Goal: Information Seeking & Learning: Compare options

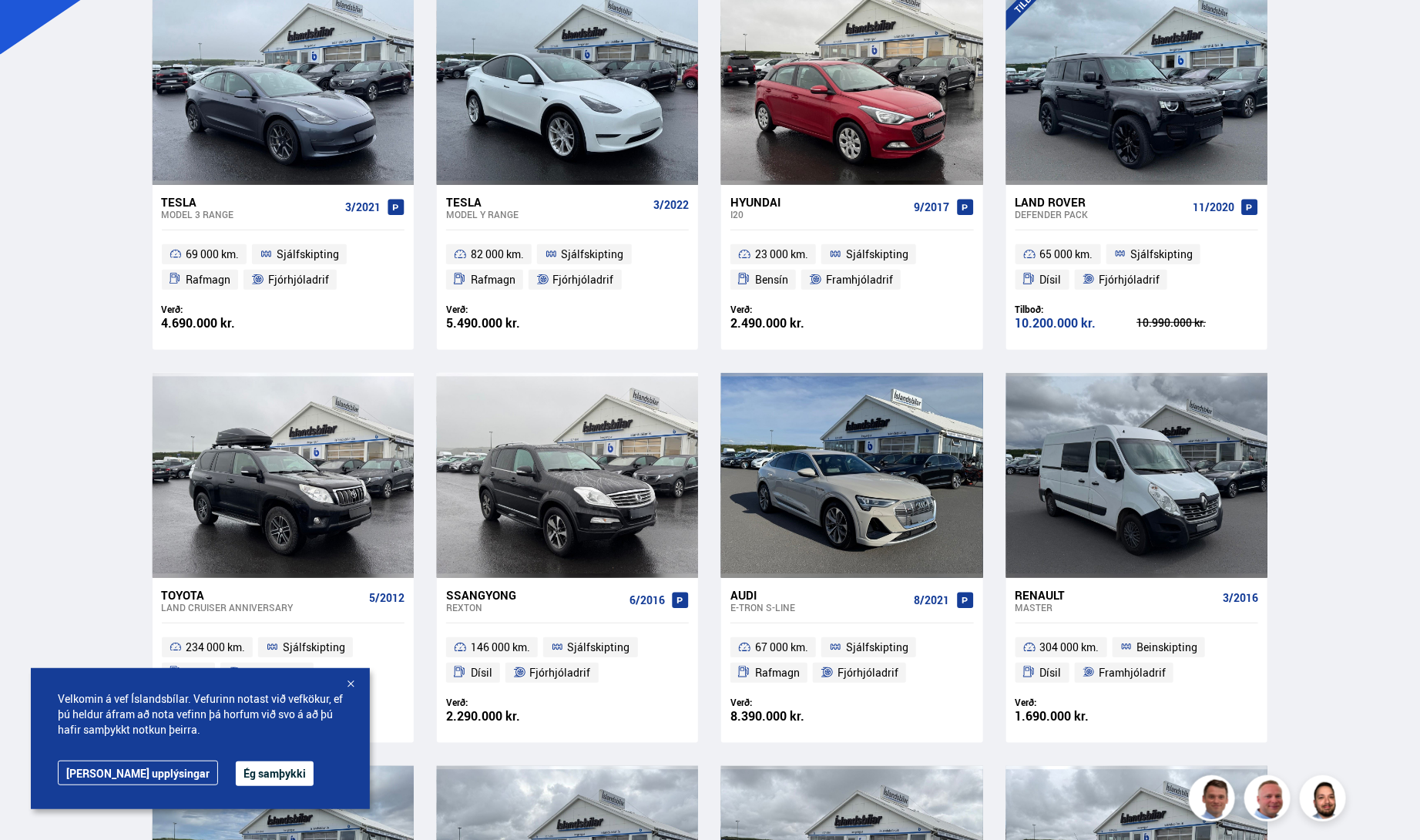
click at [358, 677] on div at bounding box center [351, 685] width 16 height 16
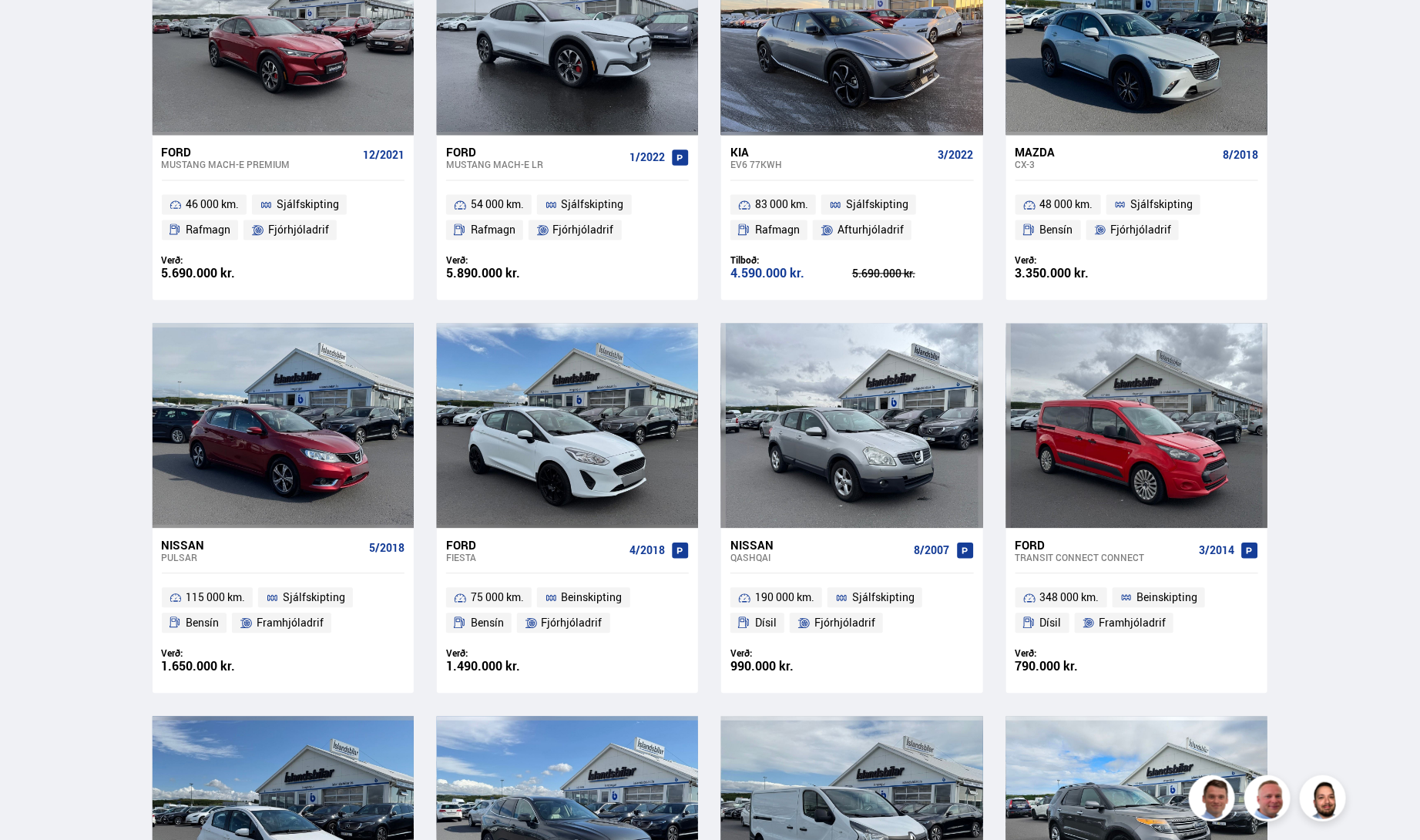
scroll to position [1616, 0]
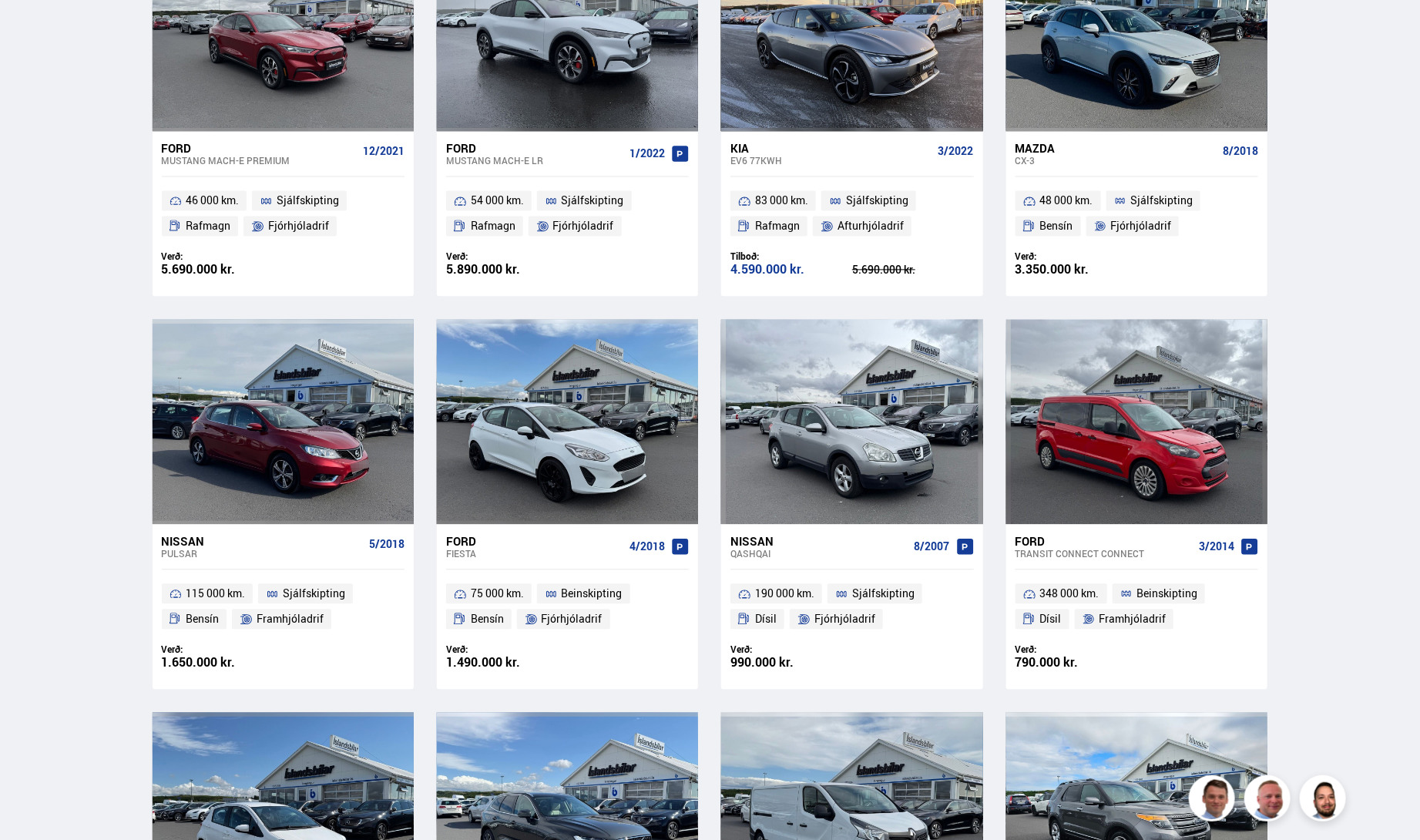
click at [1052, 155] on div "Mazda" at bounding box center [1115, 148] width 201 height 14
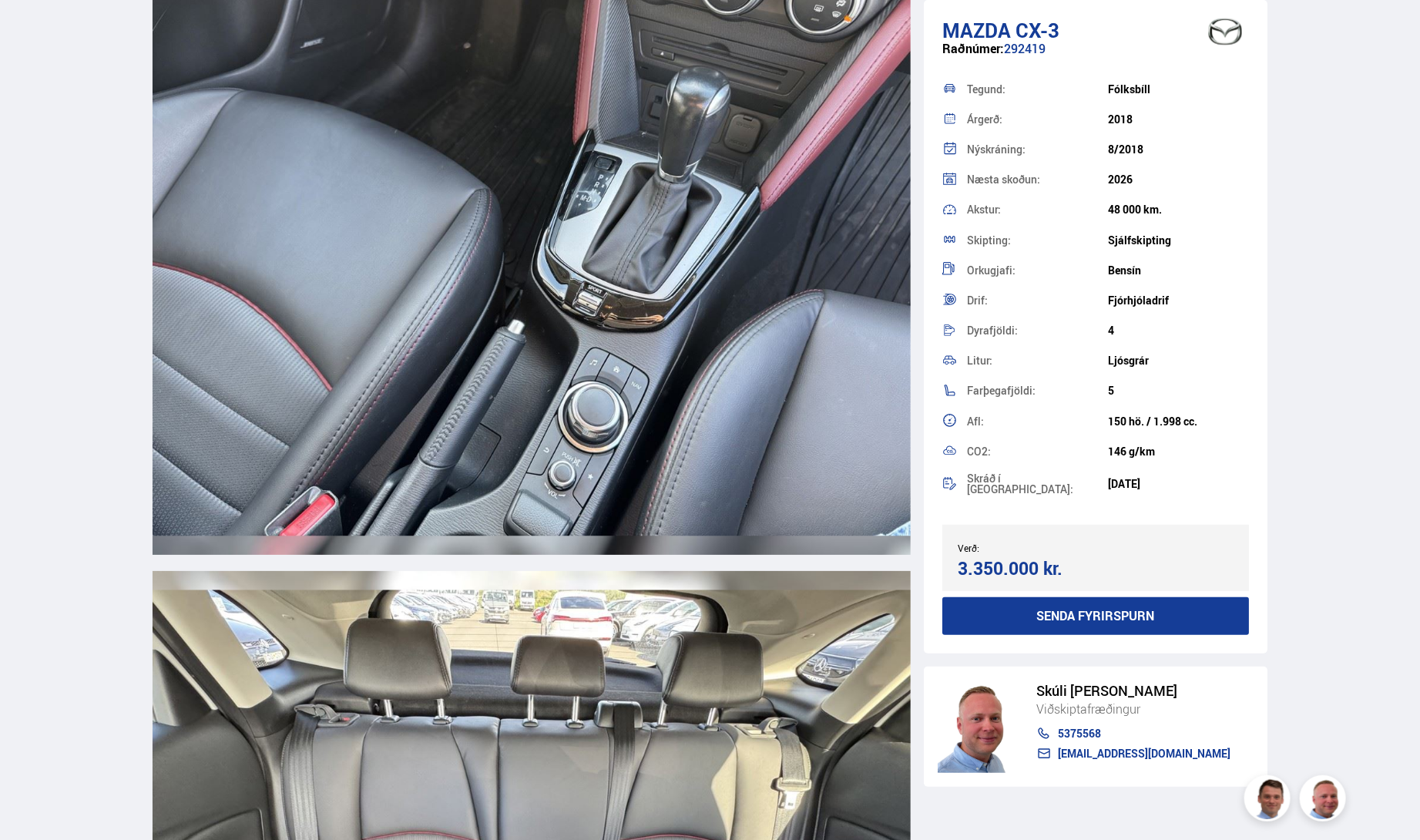
scroll to position [11631, 0]
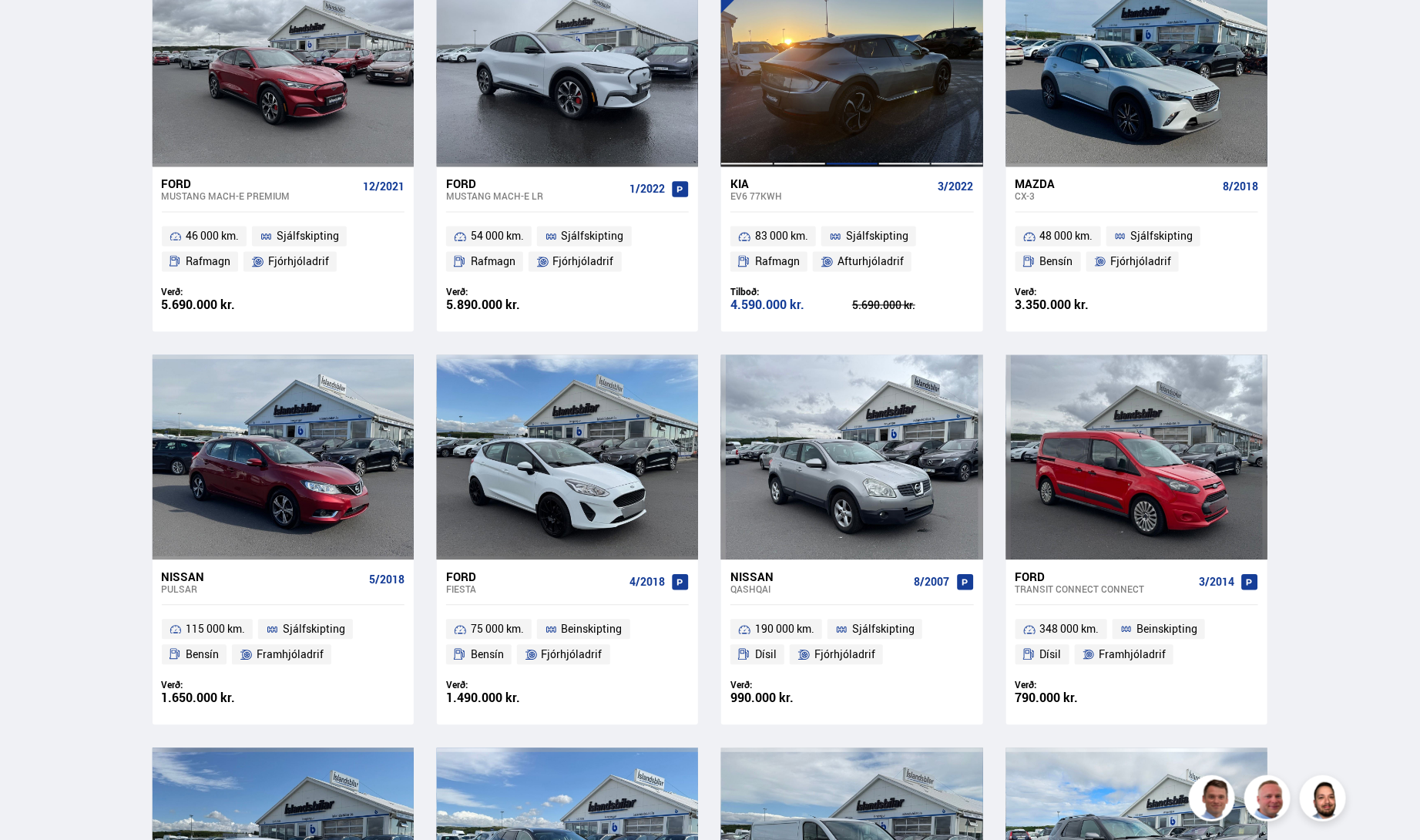
scroll to position [1629, 0]
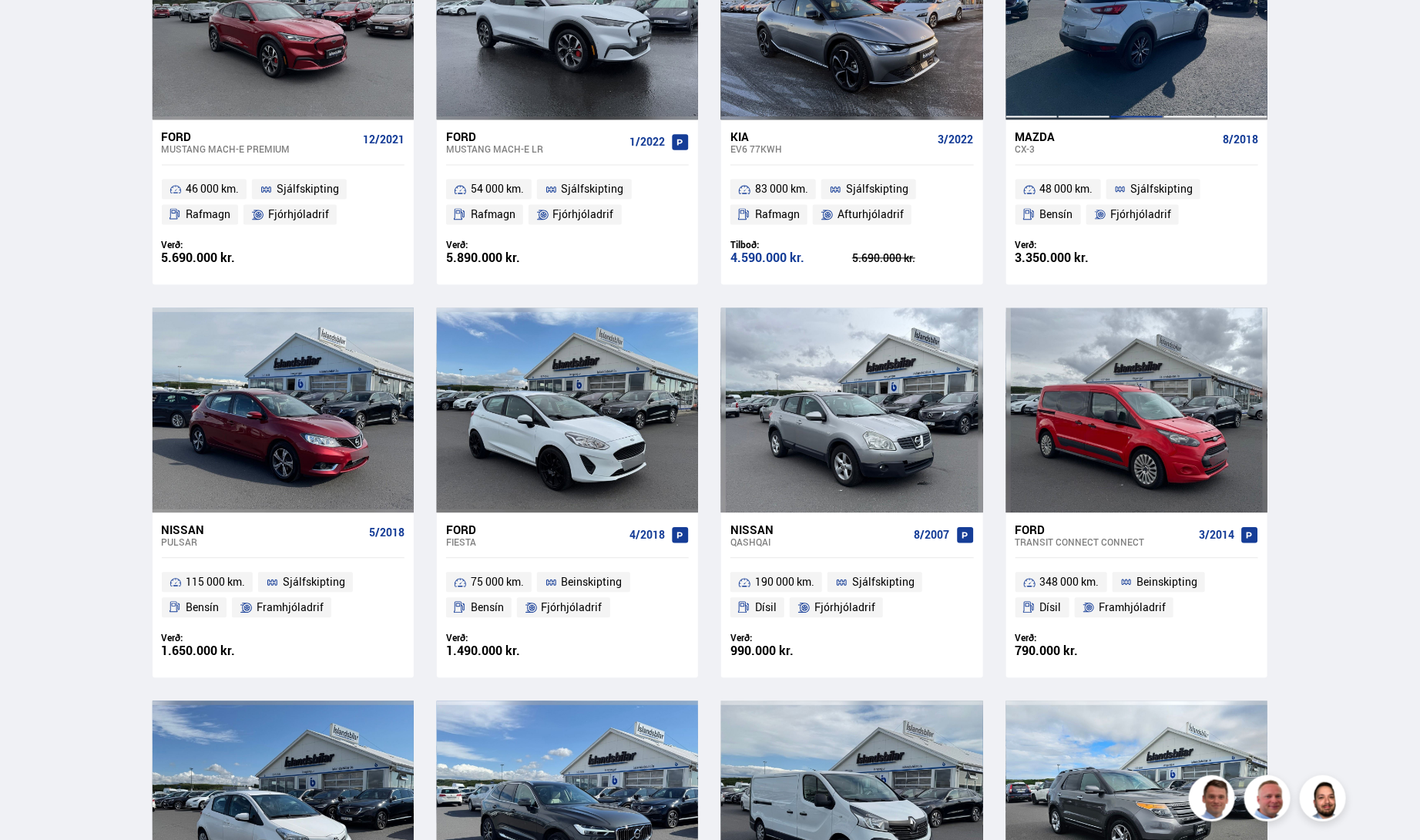
click at [1114, 119] on div at bounding box center [1136, 17] width 52 height 205
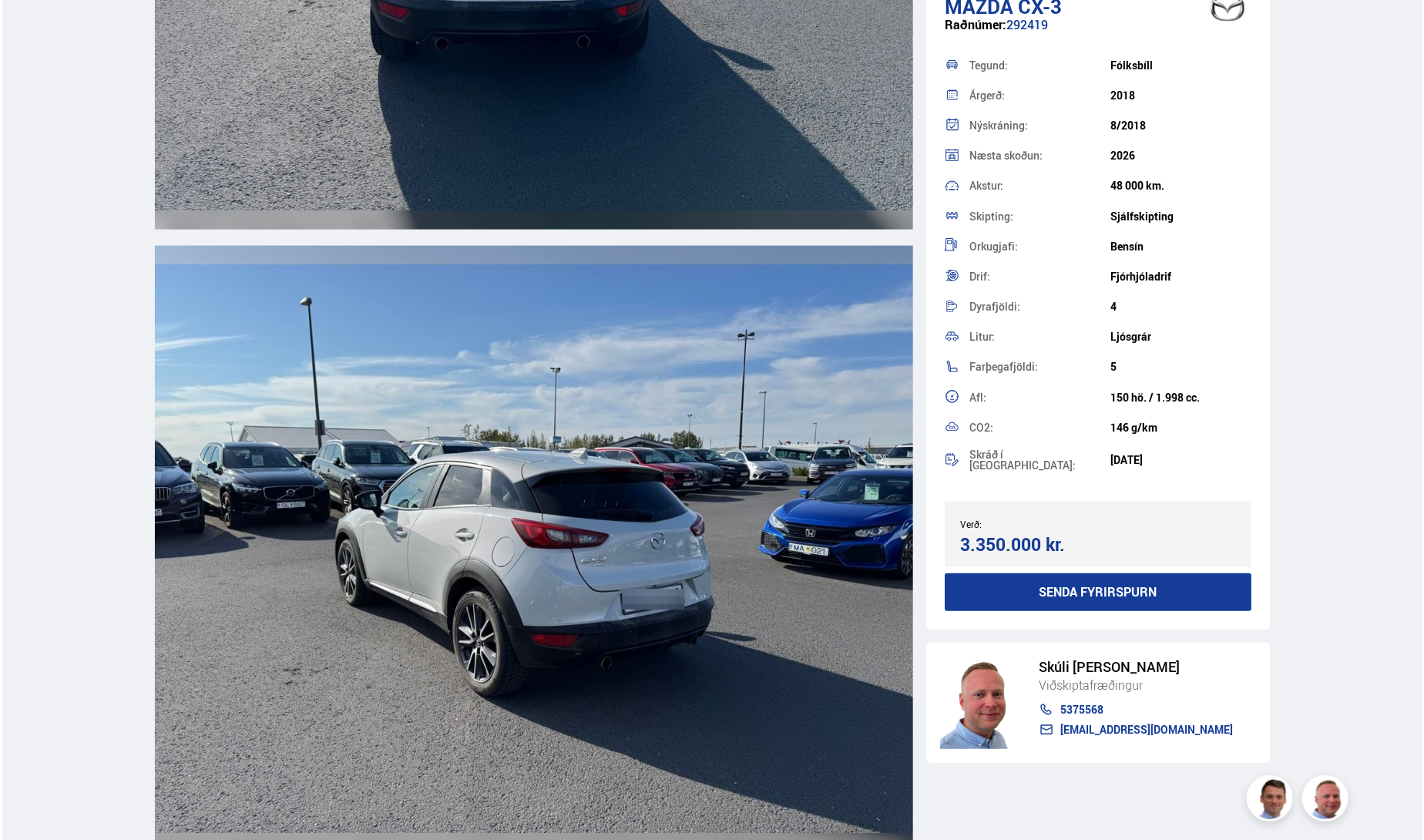
scroll to position [367, 0]
click at [1117, 573] on button "Senda fyrirspurn" at bounding box center [1096, 591] width 307 height 37
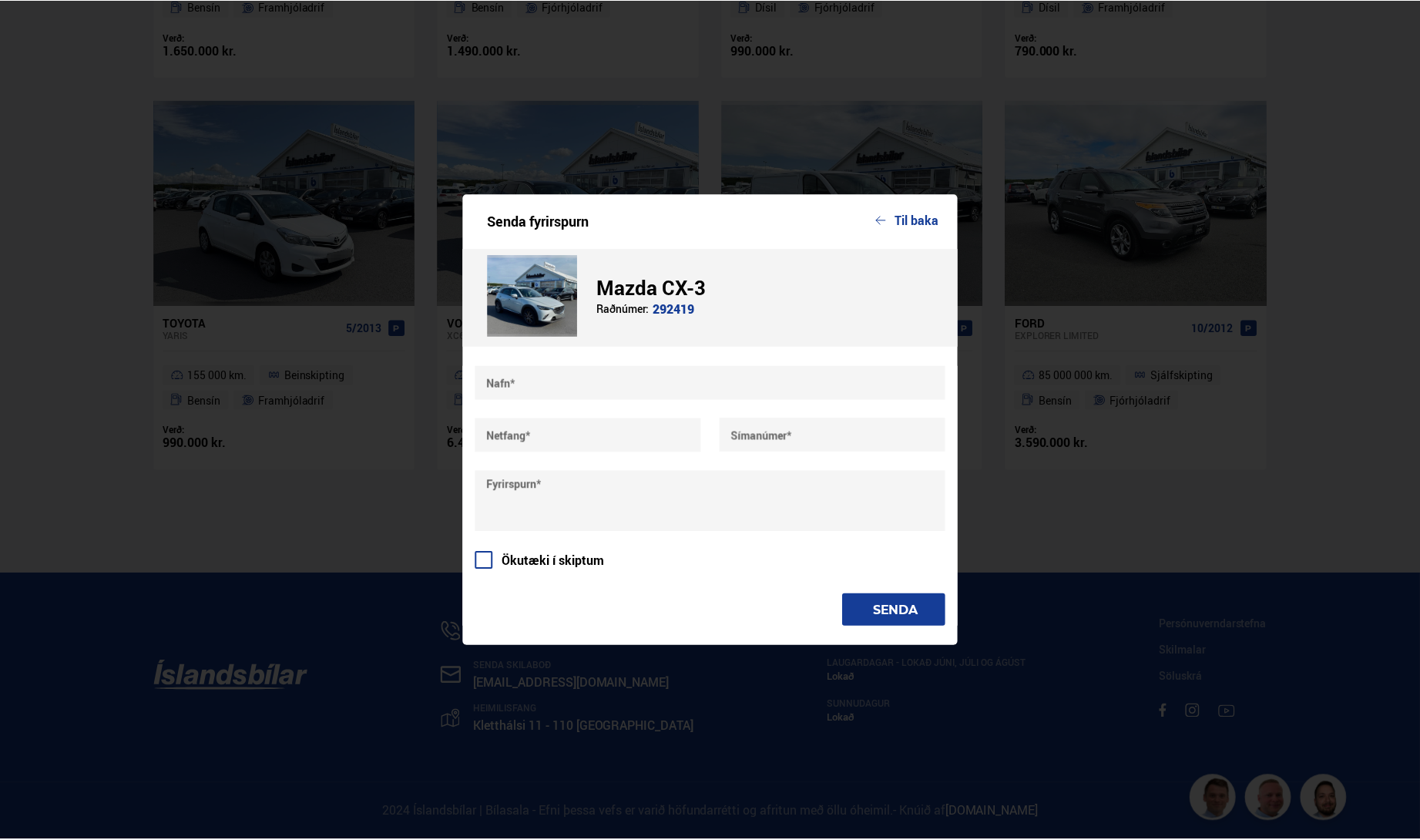
scroll to position [1871, 0]
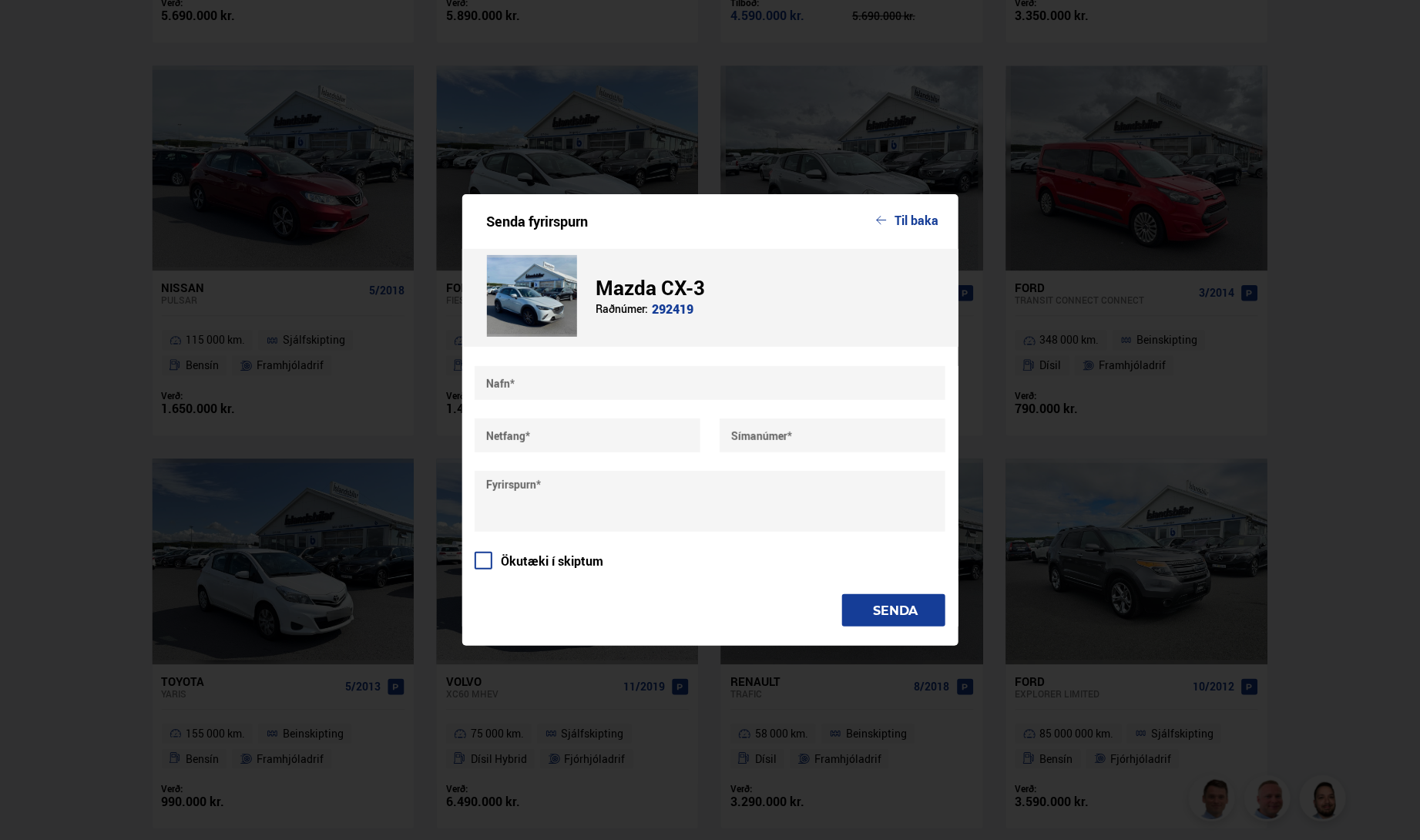
click at [939, 213] on button "Til baka" at bounding box center [907, 220] width 64 height 14
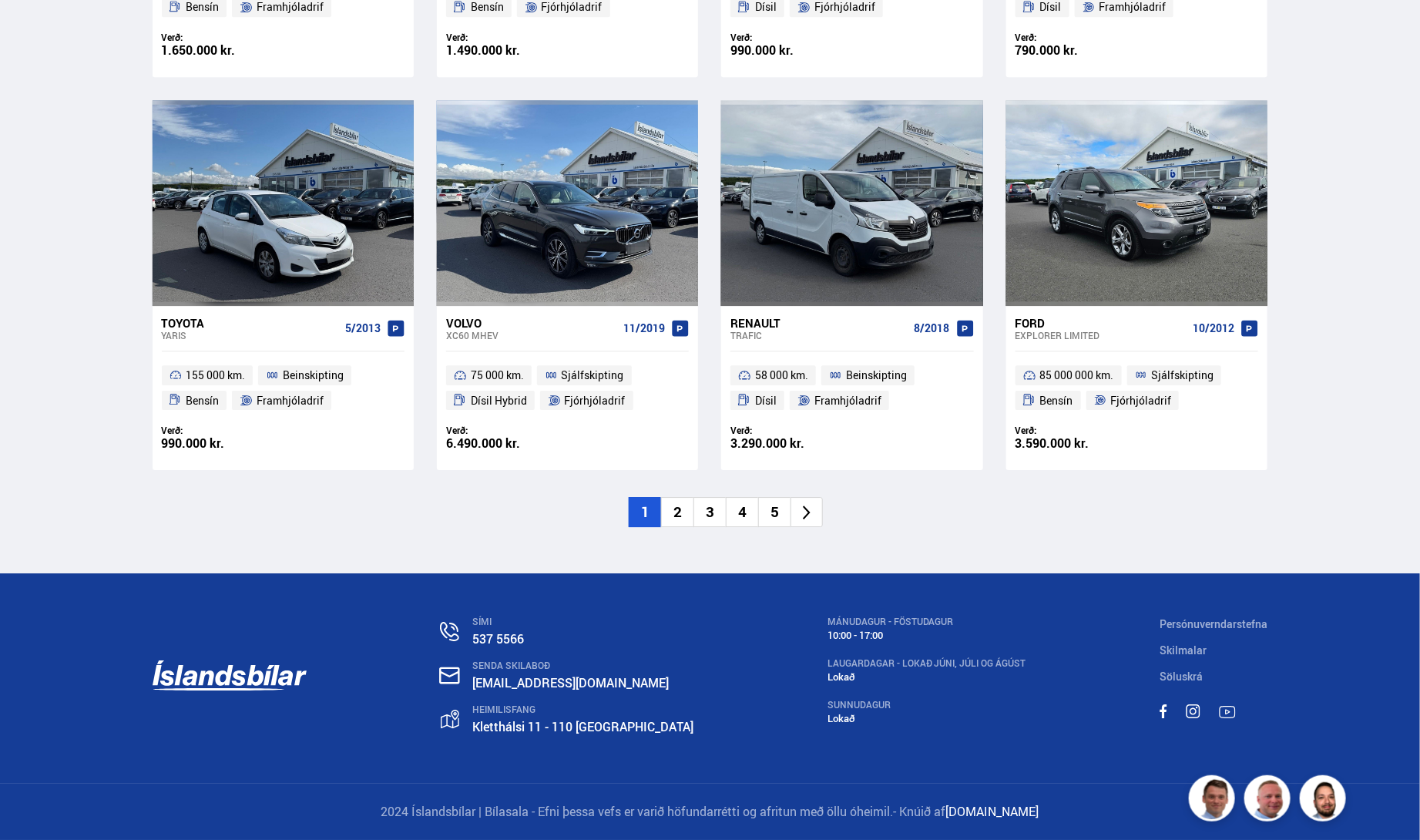
scroll to position [2715, 0]
click at [682, 507] on li "2" at bounding box center [676, 512] width 32 height 30
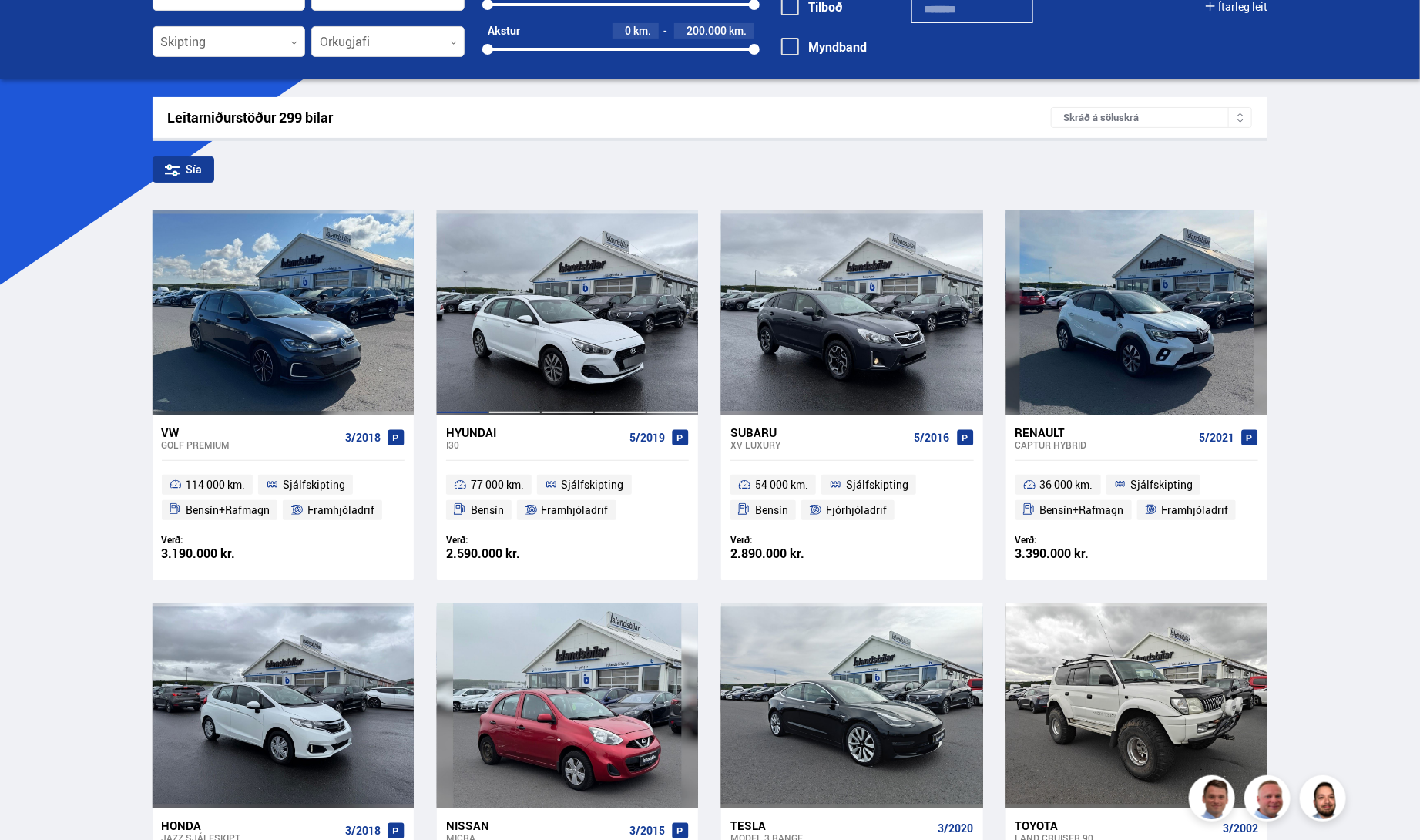
scroll to position [231, 0]
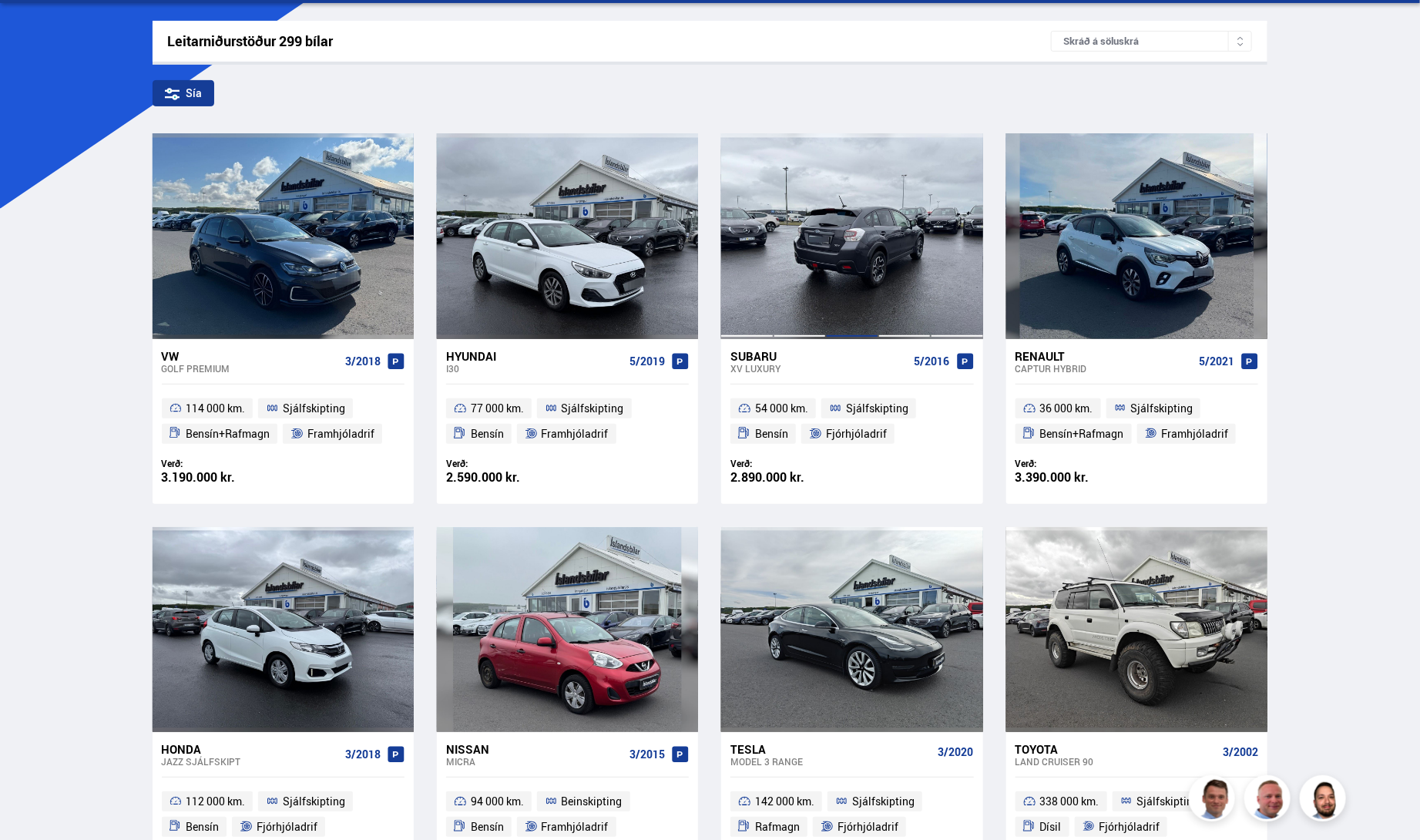
click at [843, 338] on div at bounding box center [852, 235] width 52 height 205
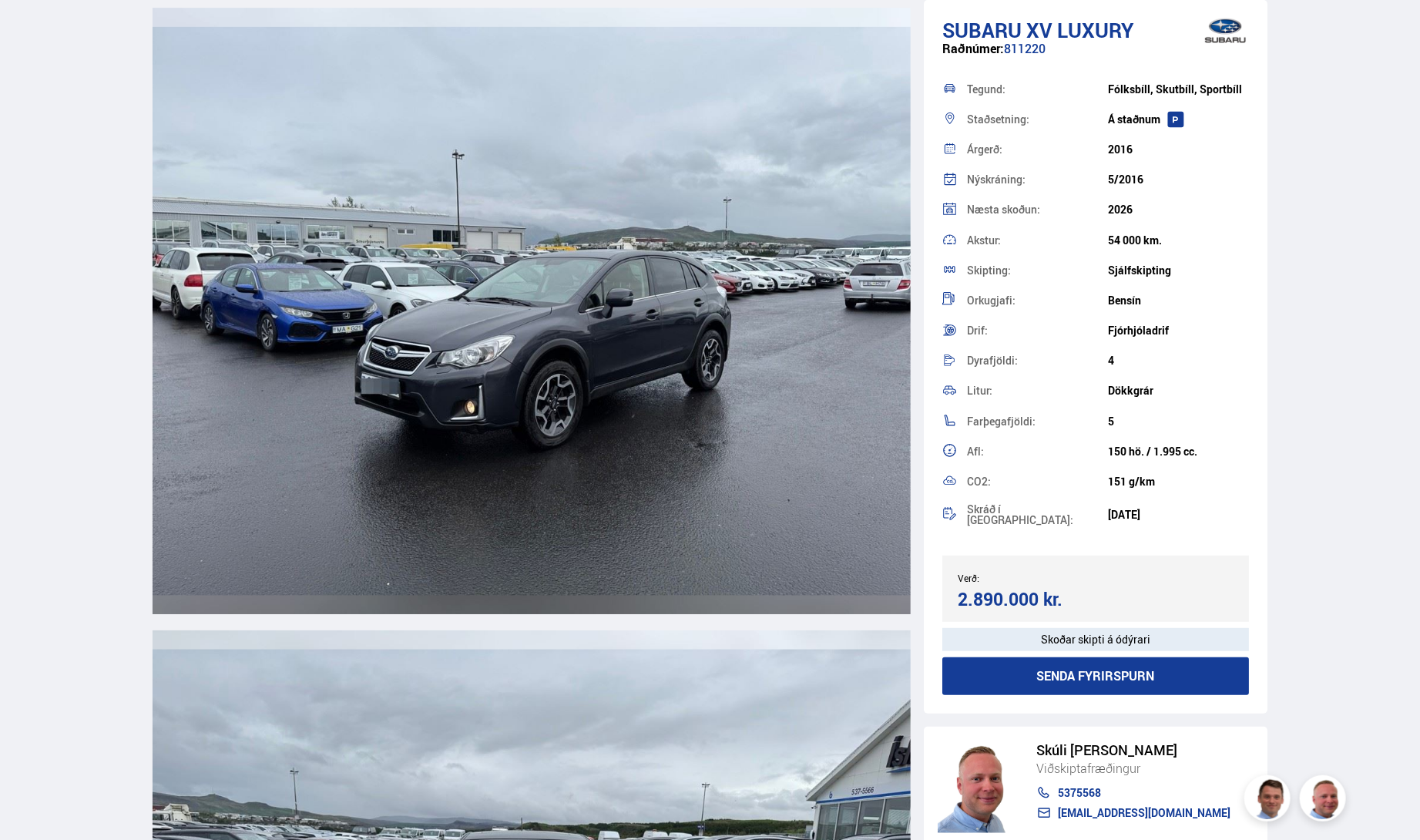
scroll to position [5623, 0]
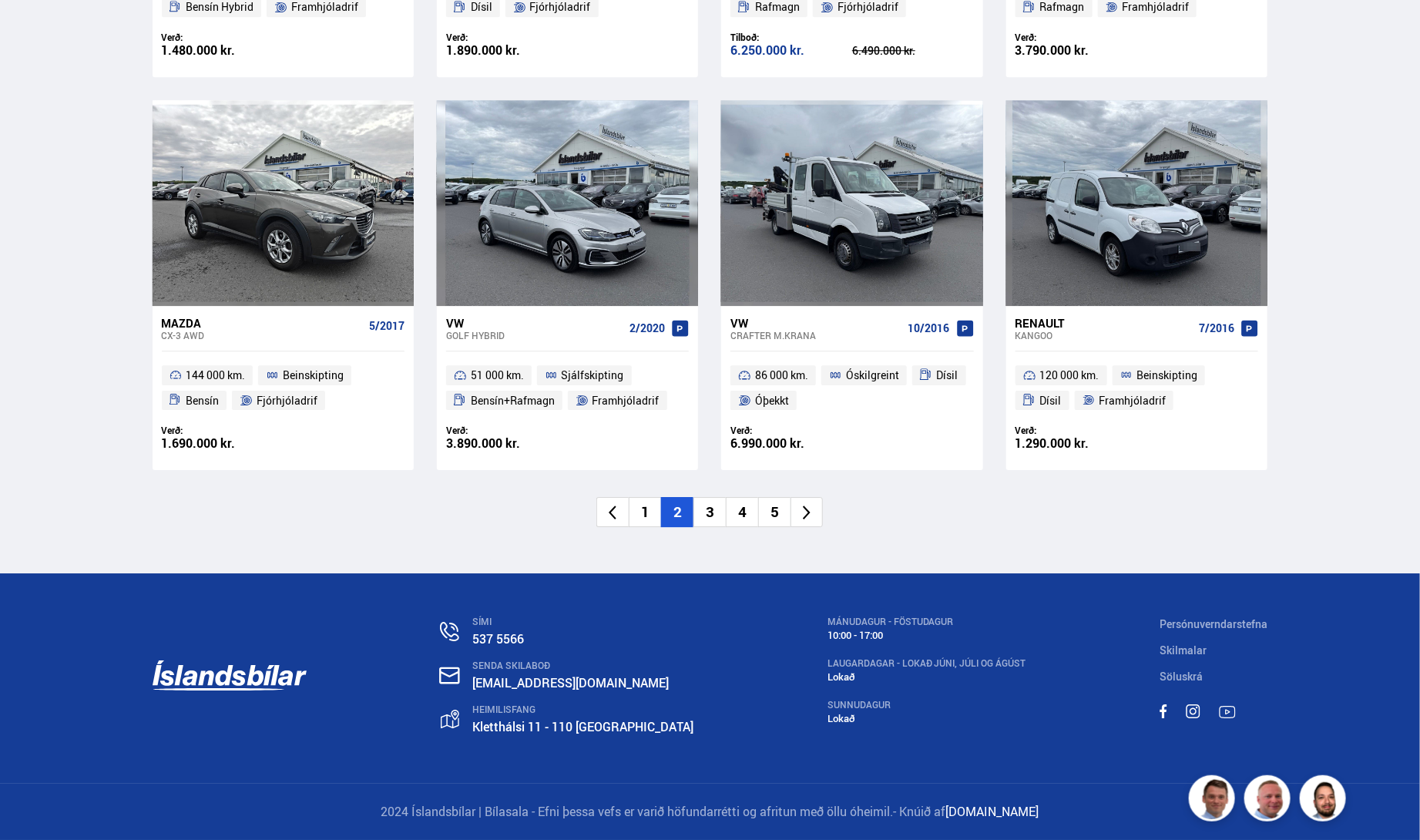
scroll to position [2630, 0]
click at [705, 527] on li "3" at bounding box center [709, 512] width 32 height 30
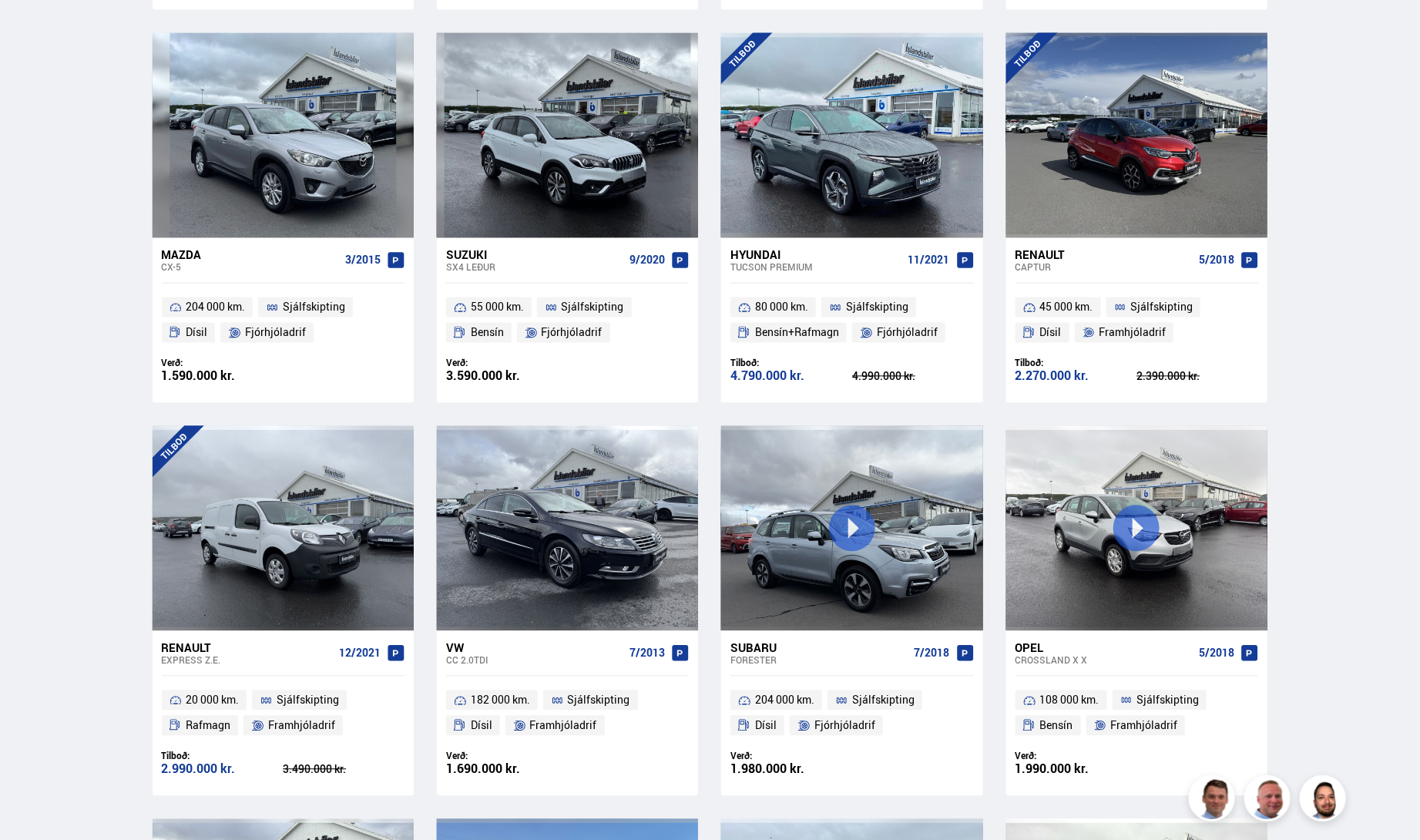
scroll to position [1616, 0]
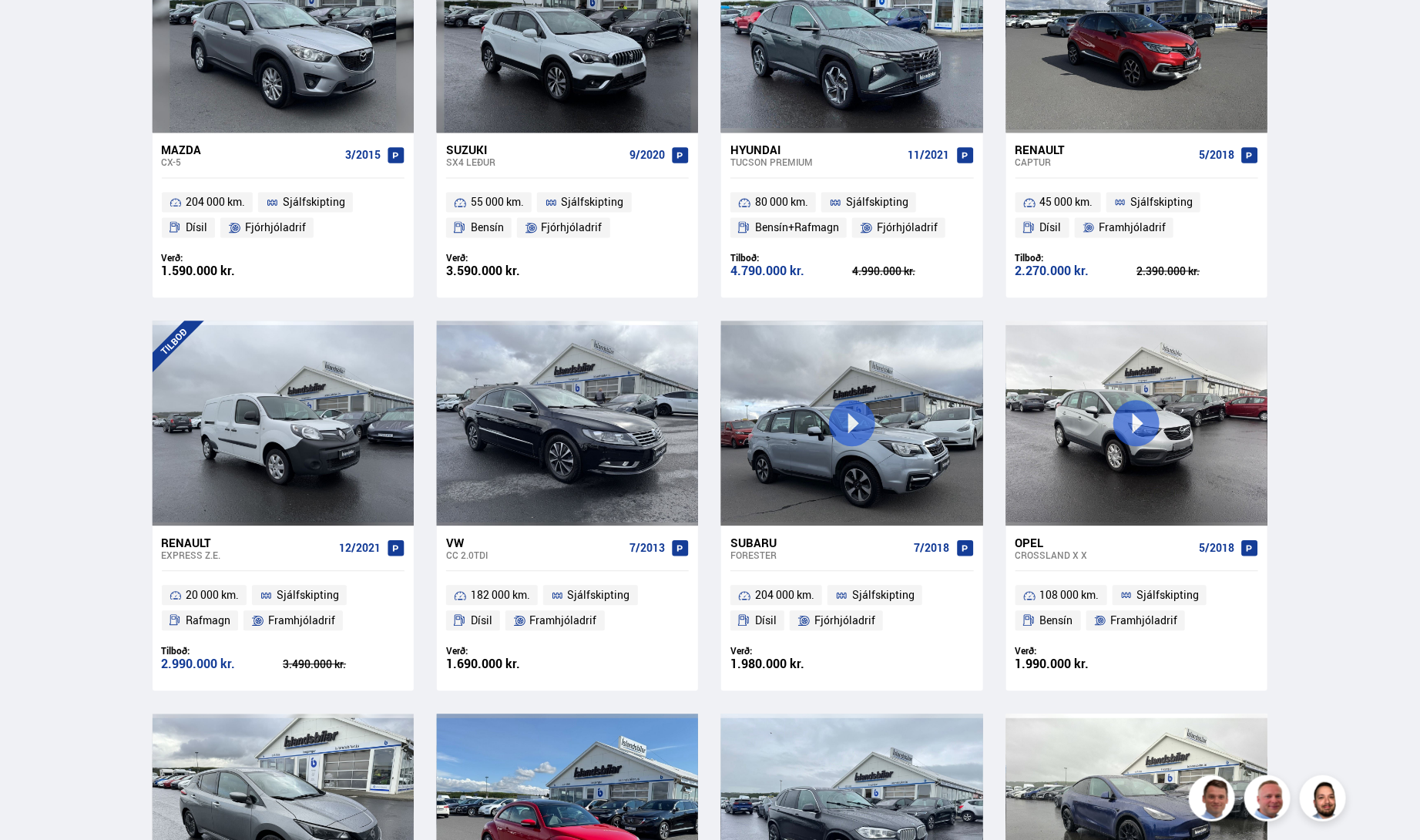
click at [490, 157] on div "Suzuki" at bounding box center [535, 150] width 178 height 14
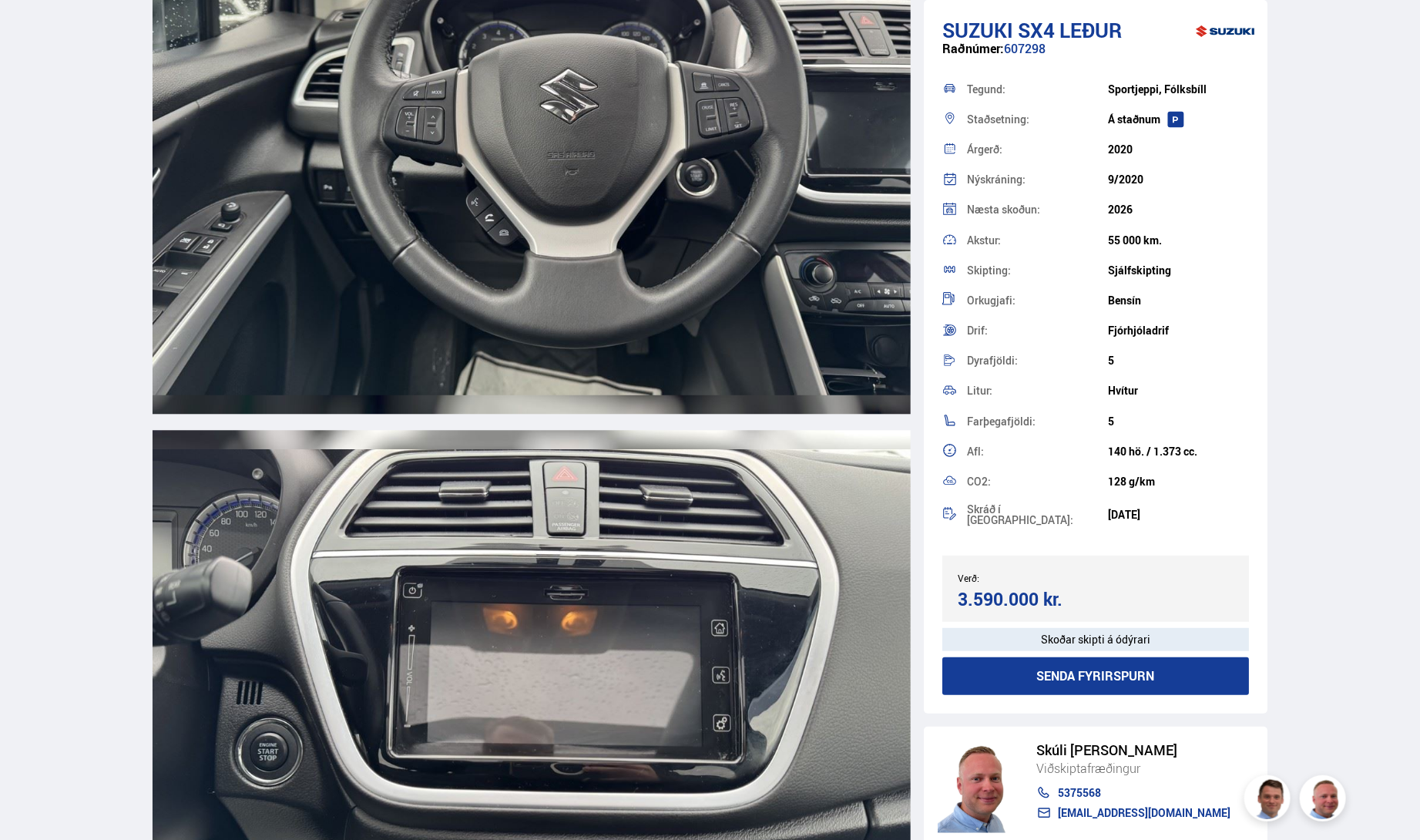
scroll to position [7703, 0]
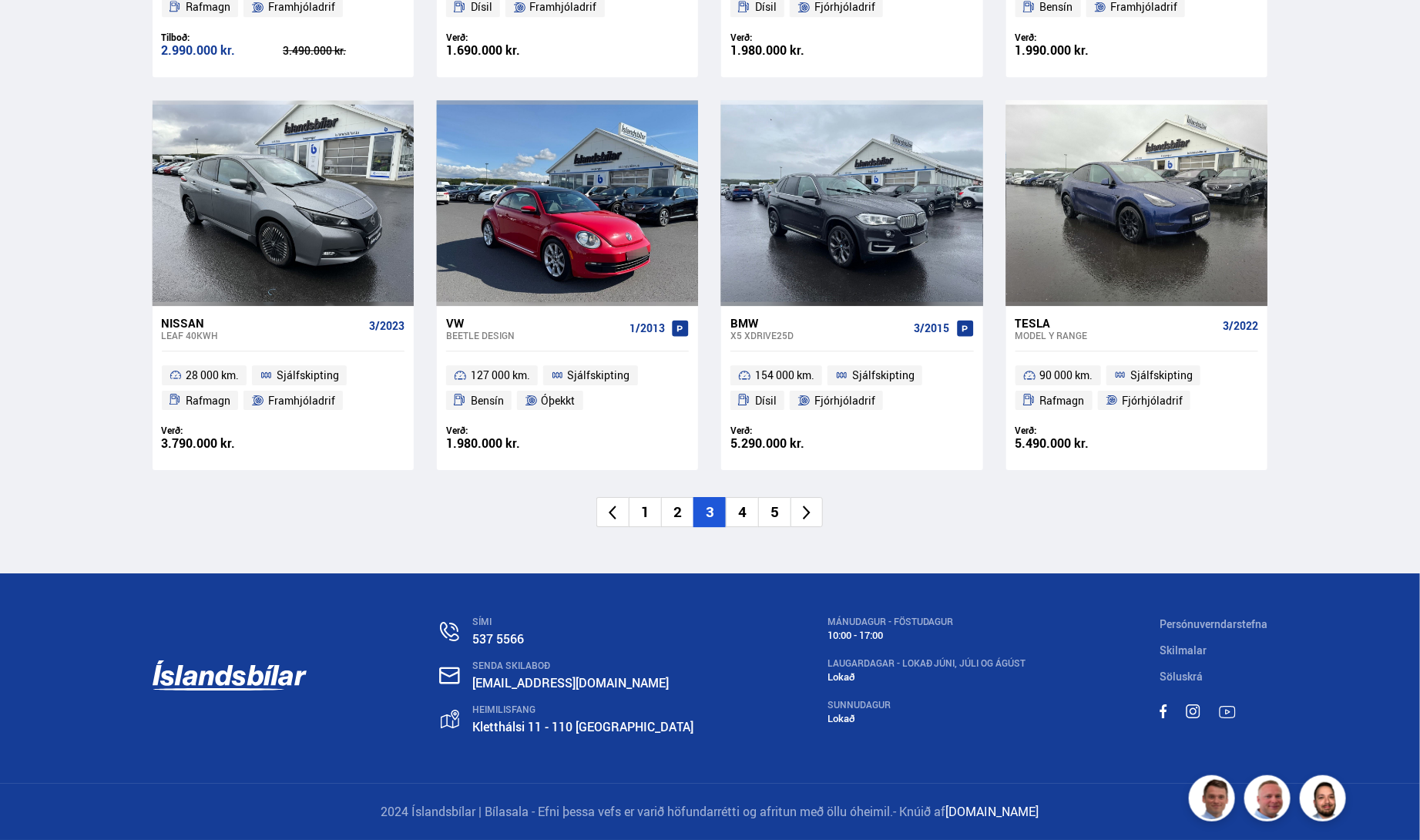
scroll to position [2772, 0]
click at [744, 510] on li "4" at bounding box center [742, 512] width 32 height 30
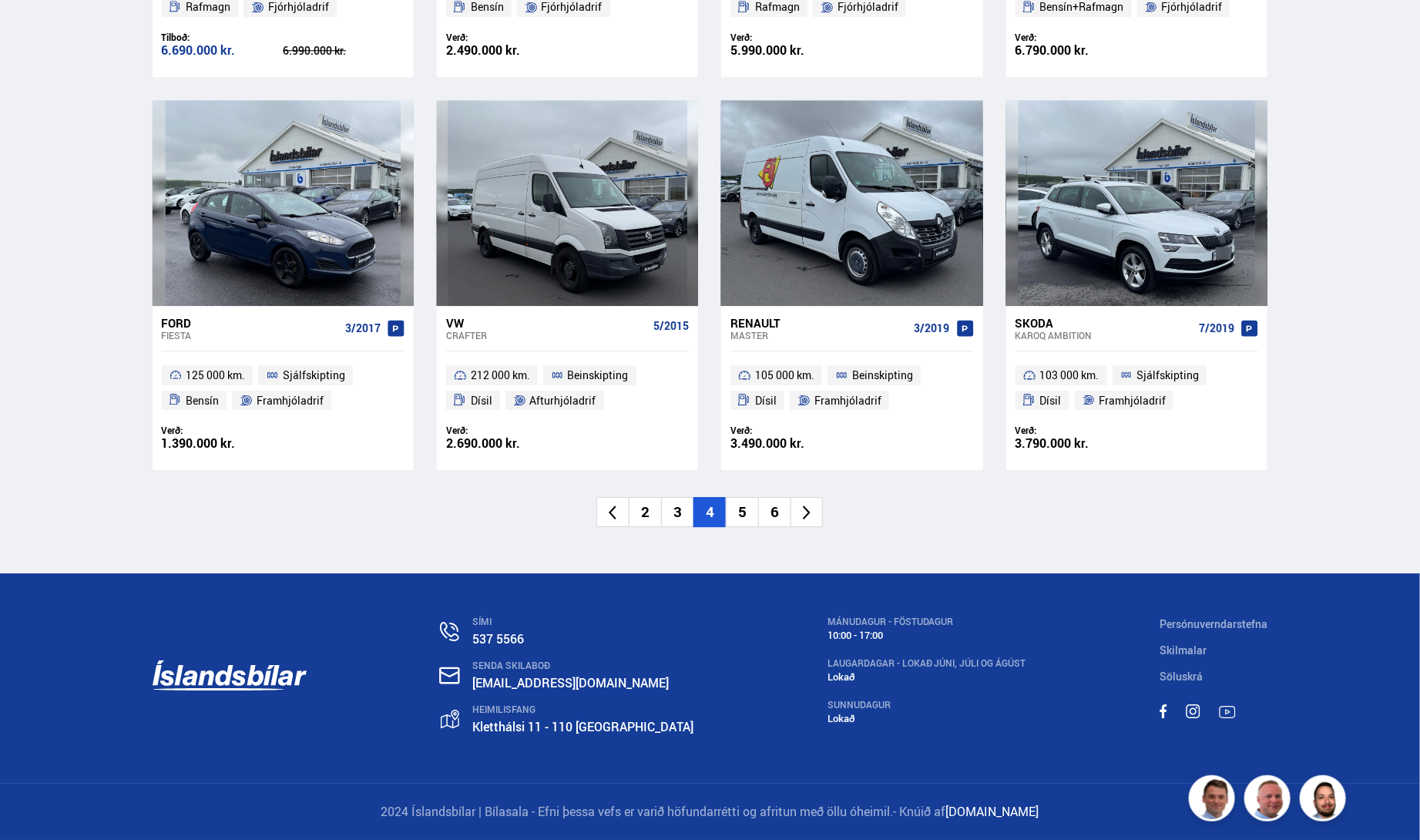
scroll to position [2541, 0]
click at [746, 527] on li "5" at bounding box center [742, 512] width 32 height 30
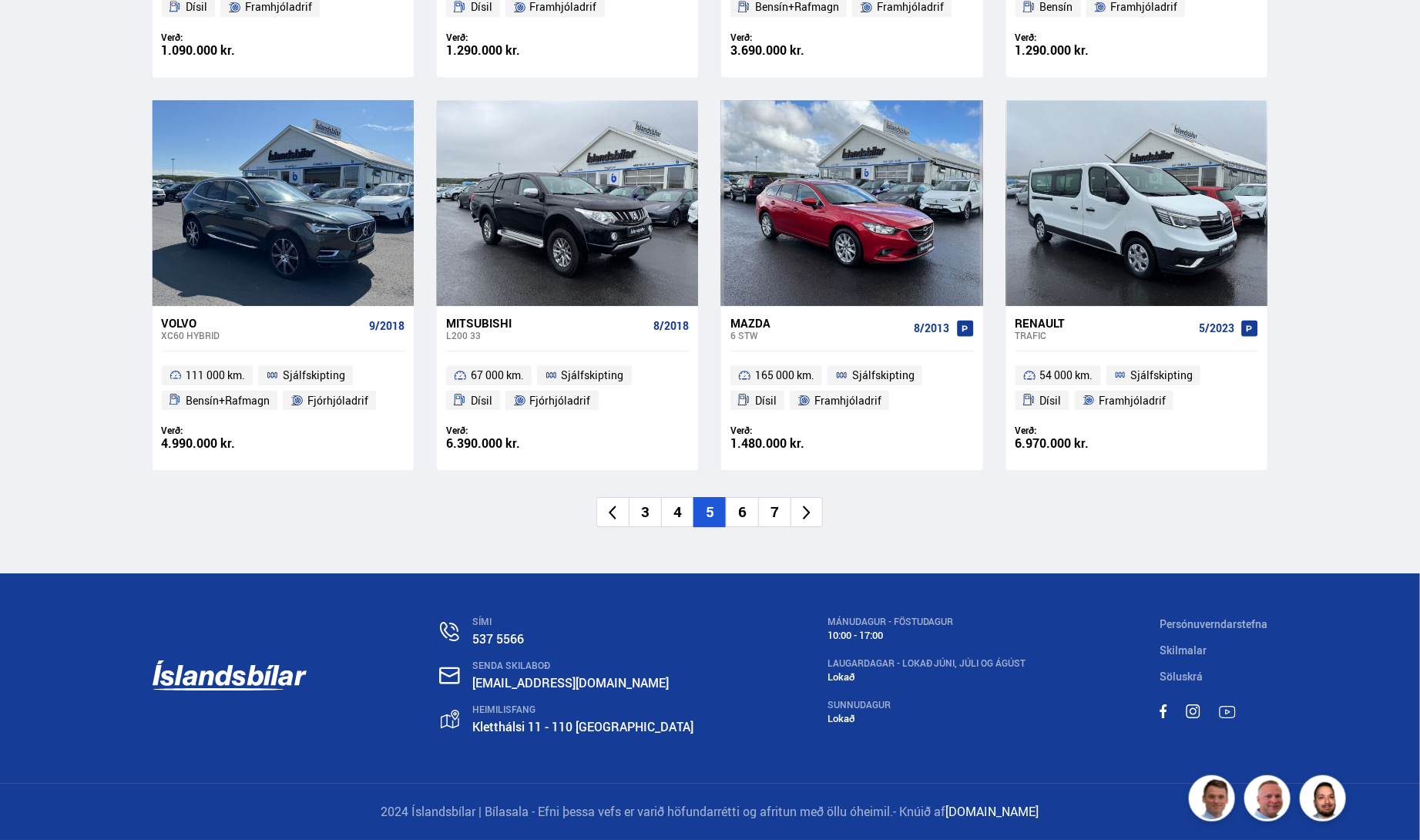
scroll to position [2619, 0]
click at [740, 527] on li "6" at bounding box center [742, 512] width 32 height 30
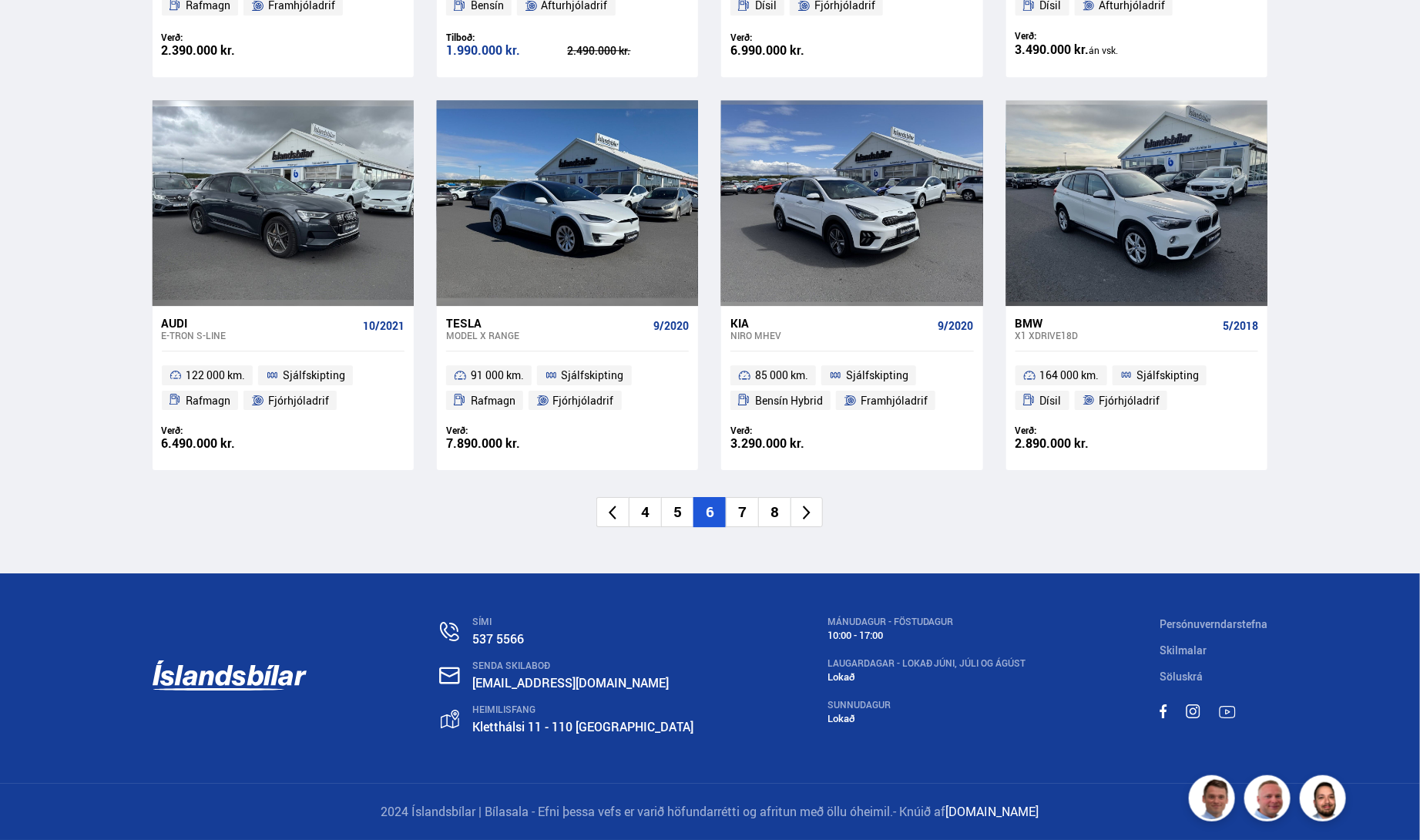
scroll to position [2619, 0]
click at [811, 521] on icon at bounding box center [807, 513] width 17 height 17
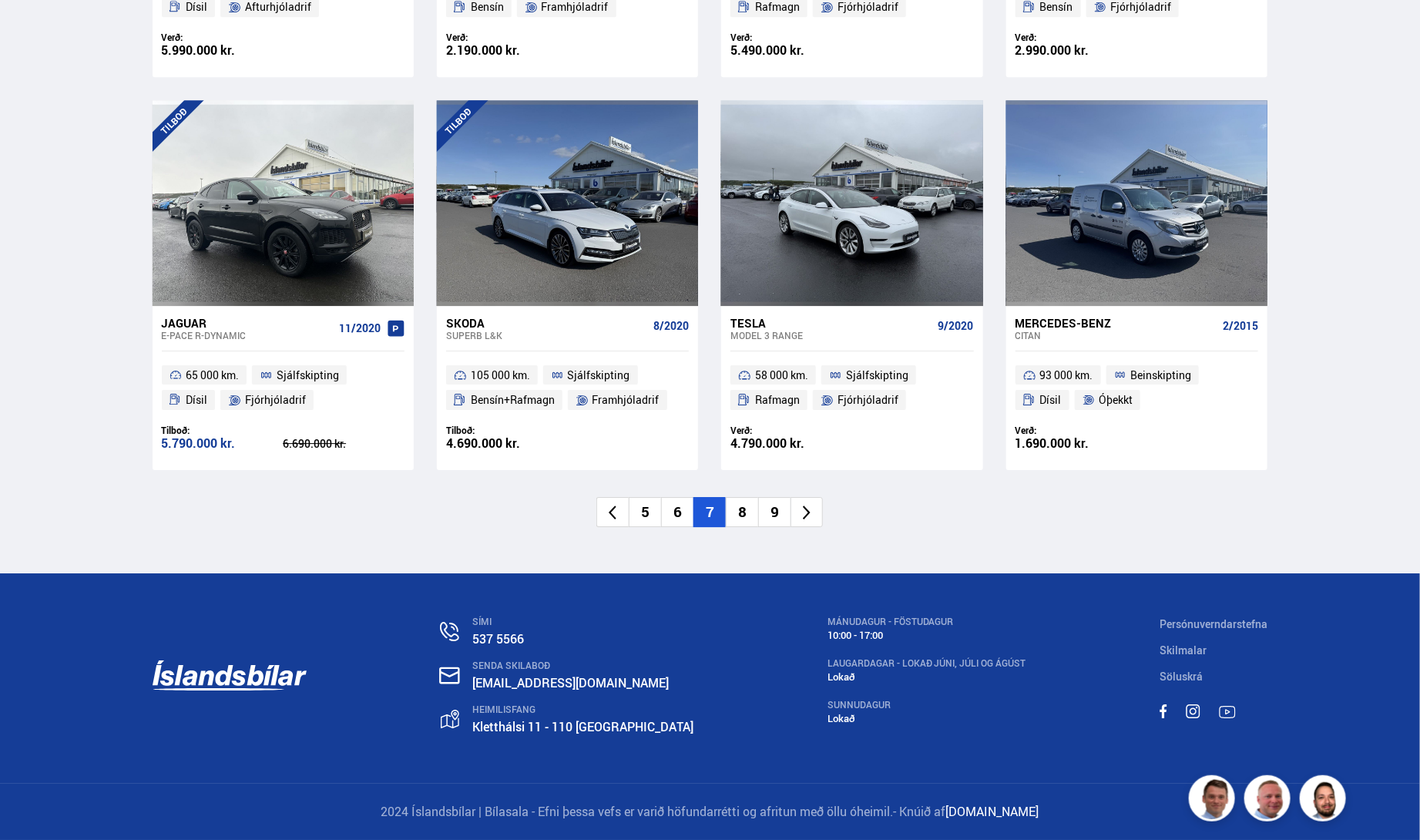
scroll to position [2619, 0]
click at [744, 527] on li "8" at bounding box center [742, 512] width 32 height 30
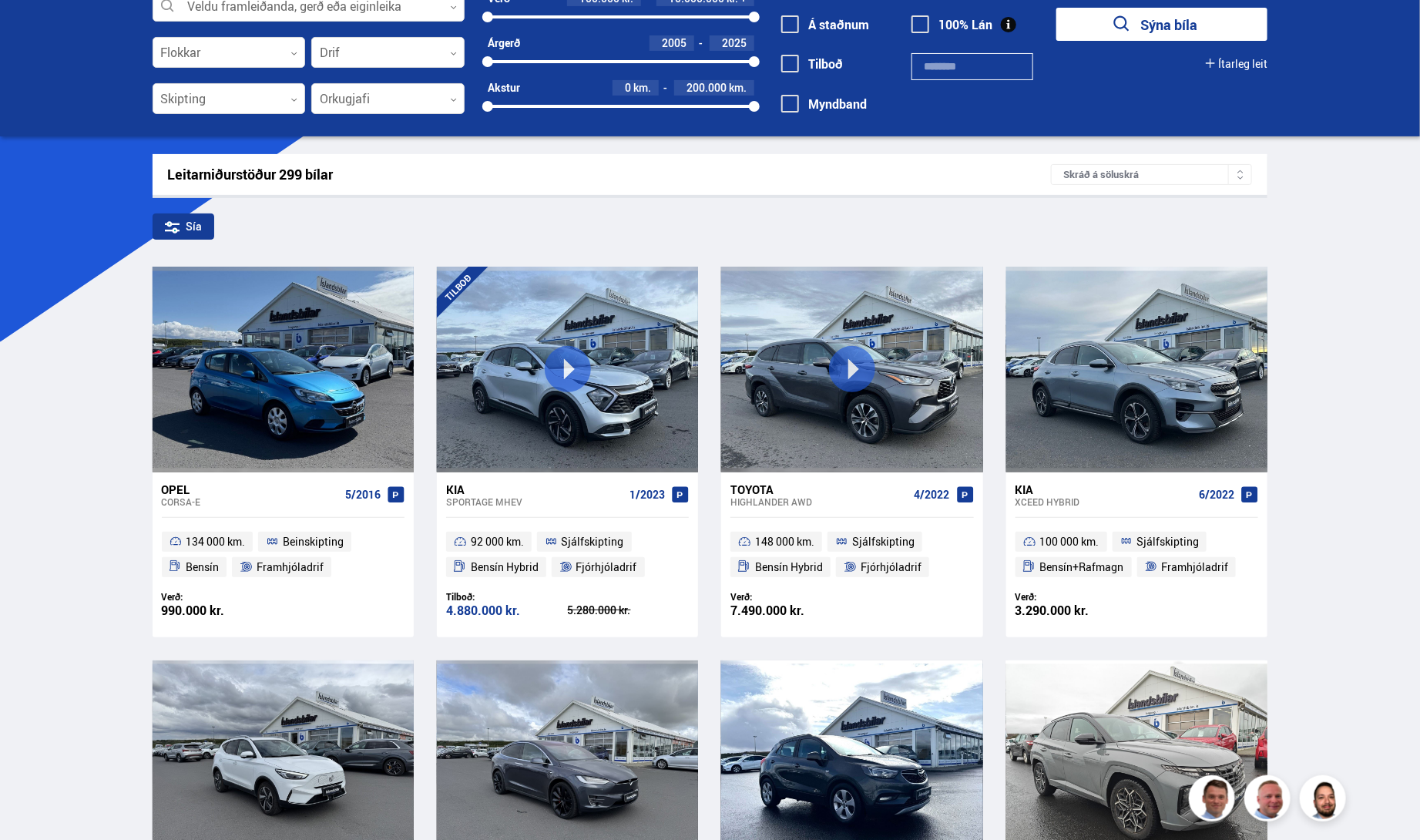
scroll to position [11, 0]
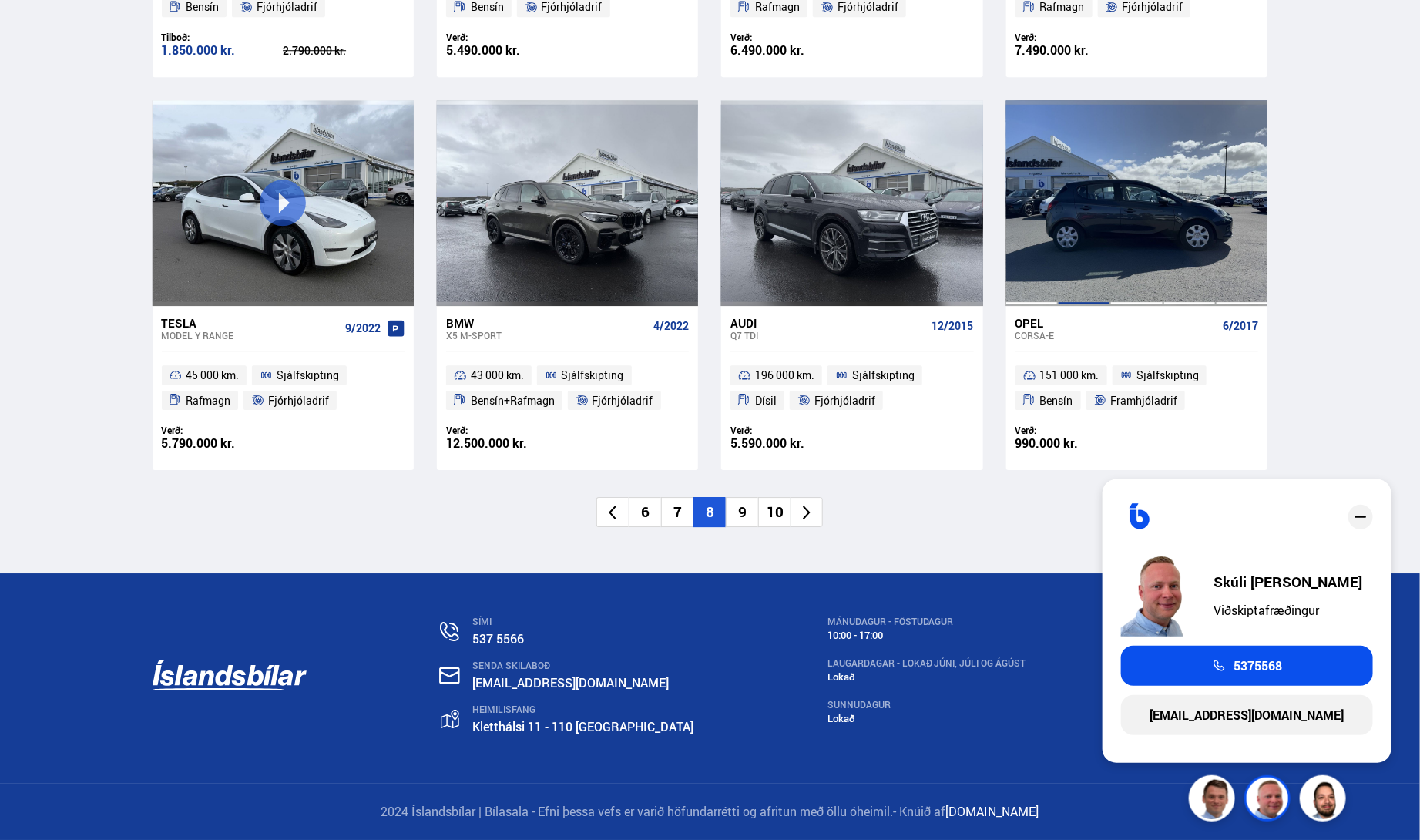
scroll to position [2695, 0]
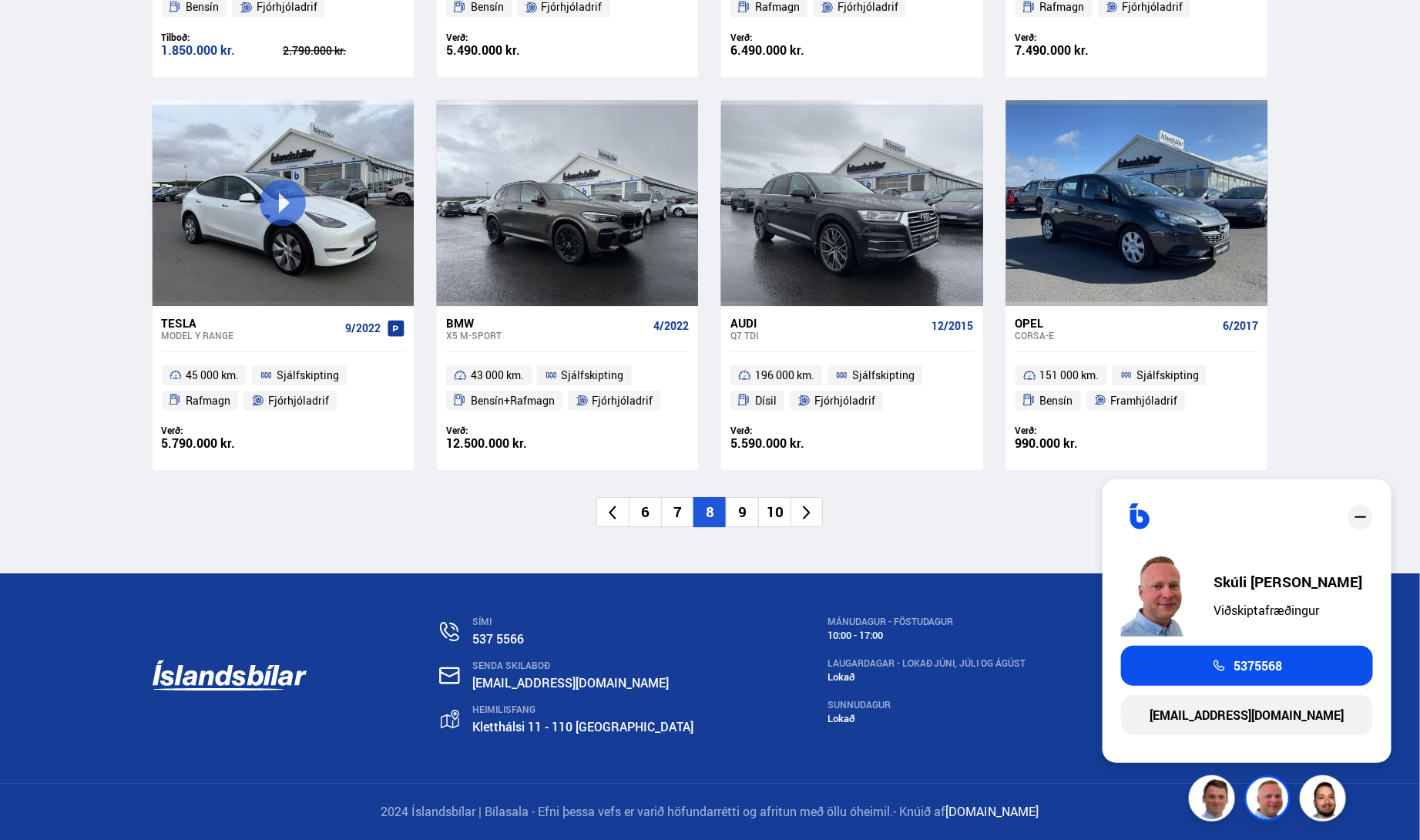
click at [740, 509] on li "9" at bounding box center [742, 512] width 32 height 30
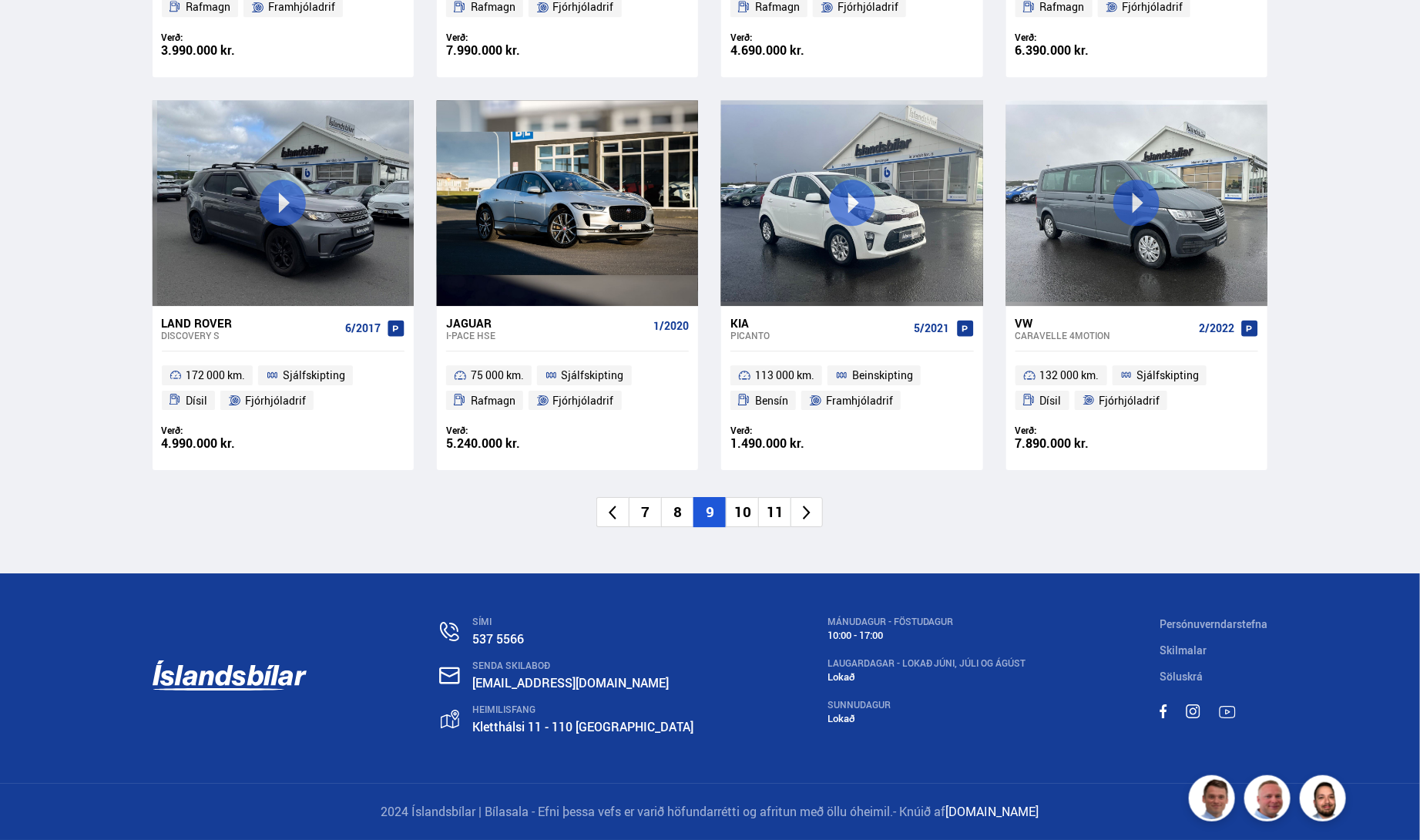
scroll to position [2711, 0]
click at [743, 500] on li "10" at bounding box center [742, 512] width 32 height 30
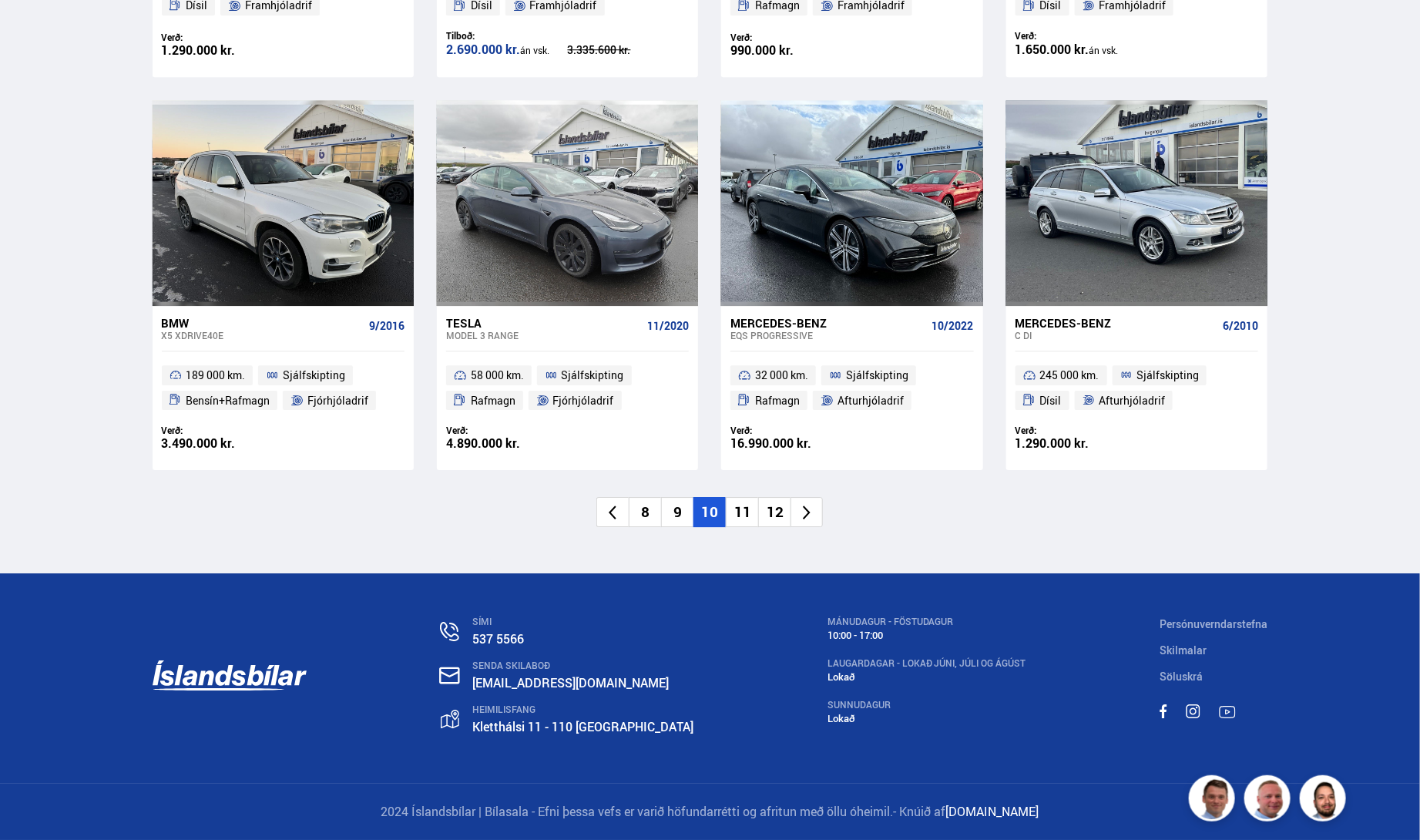
scroll to position [2541, 0]
click at [744, 527] on li "11" at bounding box center [742, 512] width 32 height 30
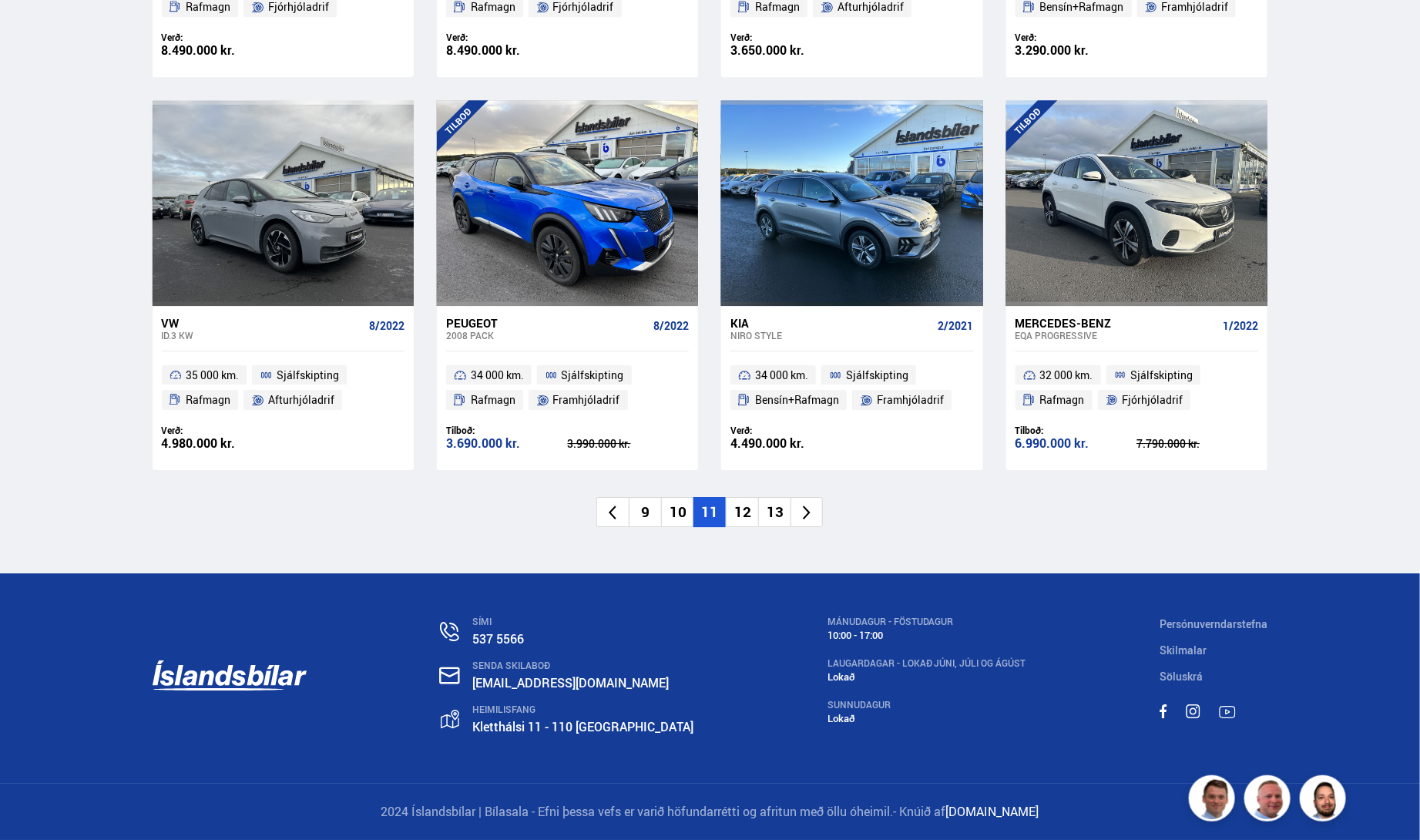
scroll to position [2619, 0]
click at [751, 527] on li "12" at bounding box center [742, 512] width 32 height 30
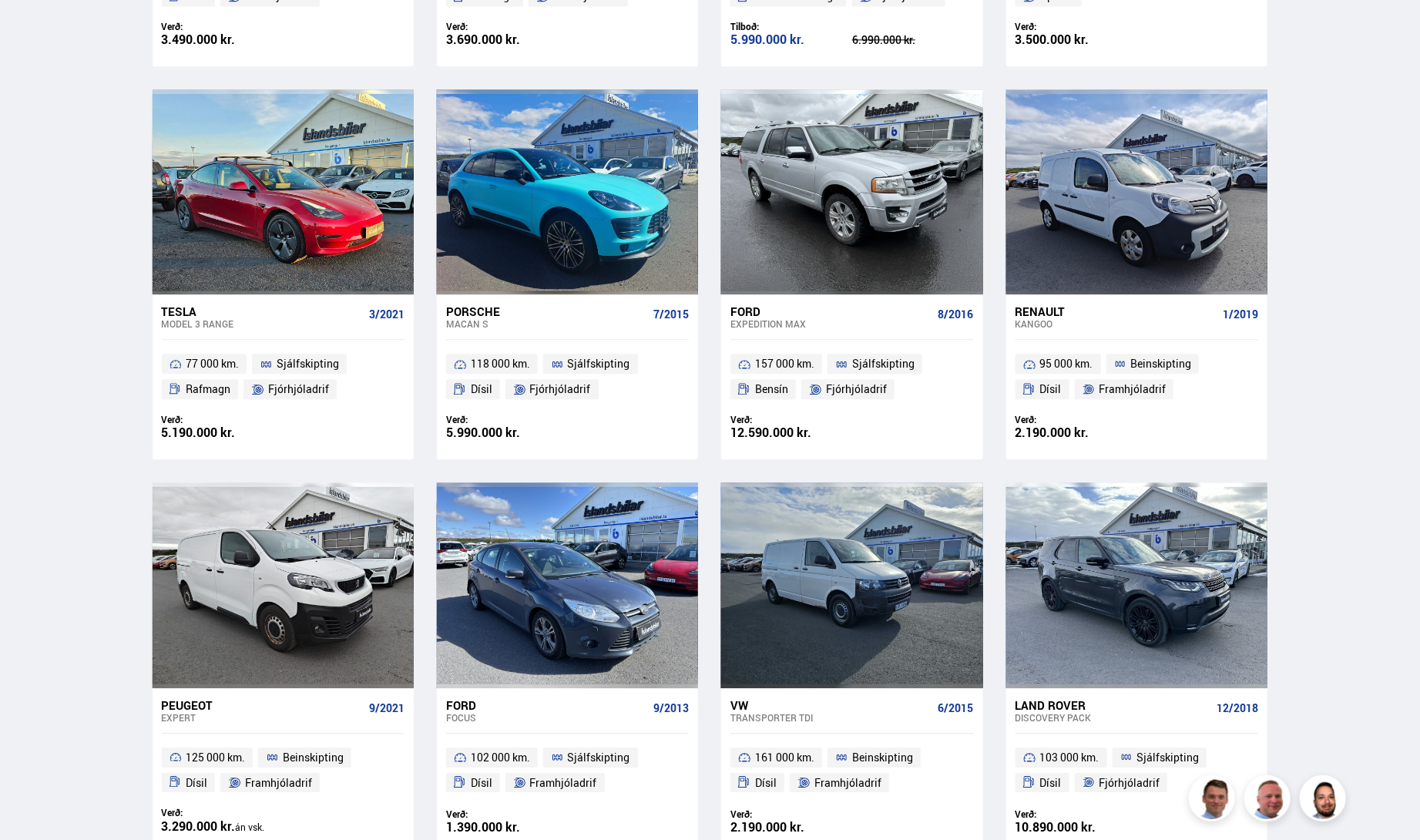
scroll to position [1849, 0]
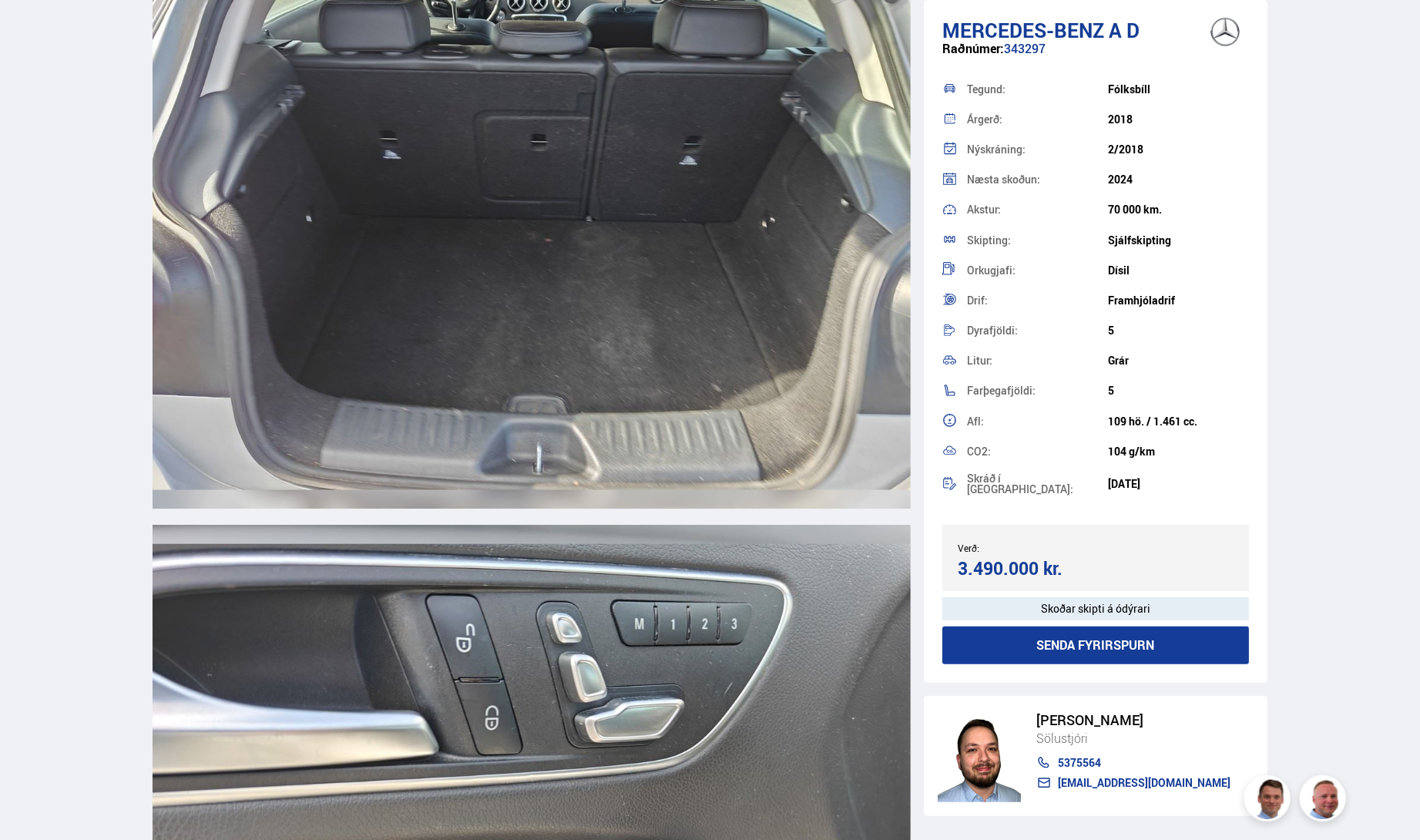
scroll to position [14174, 0]
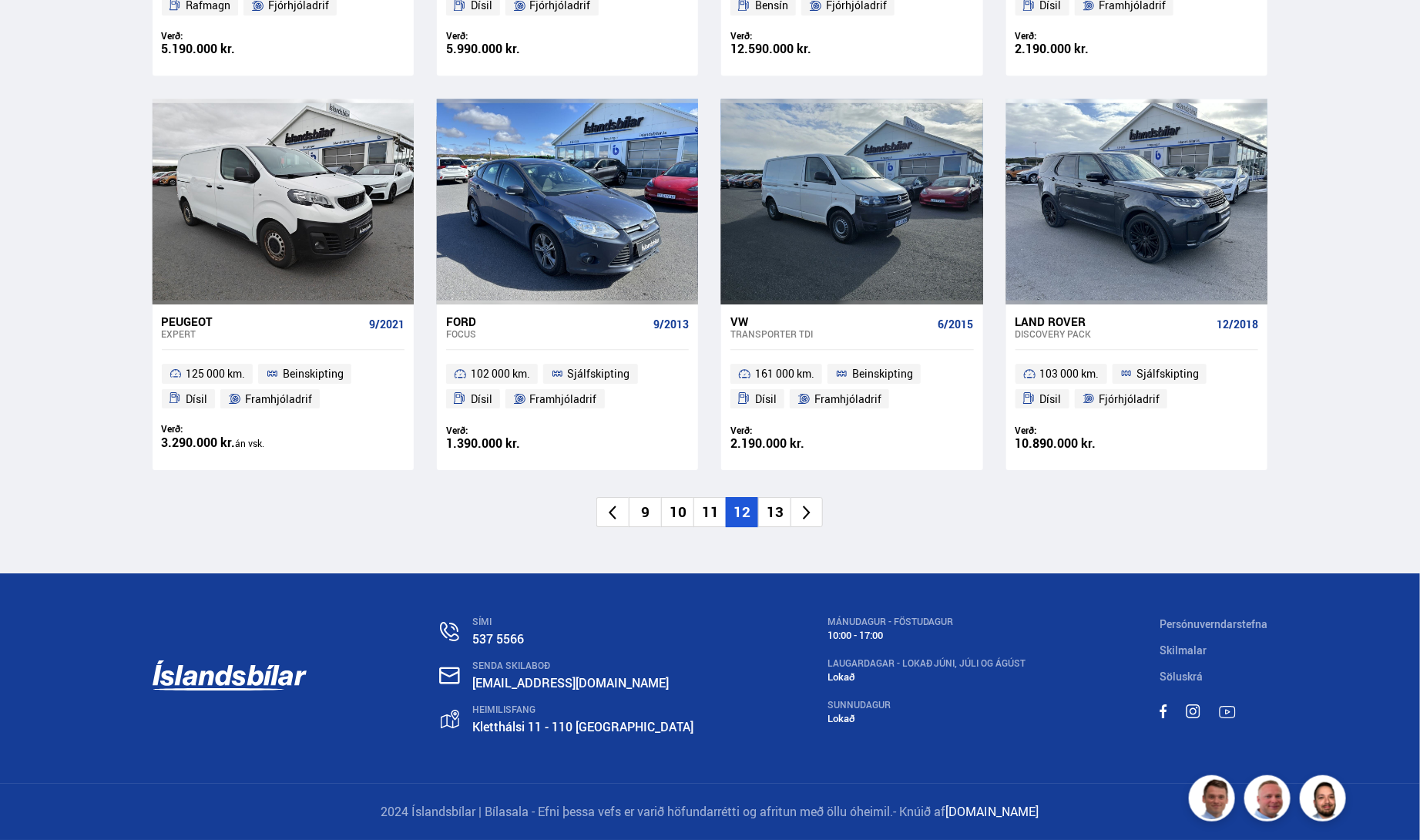
scroll to position [2630, 0]
click at [771, 527] on li "13" at bounding box center [774, 512] width 32 height 30
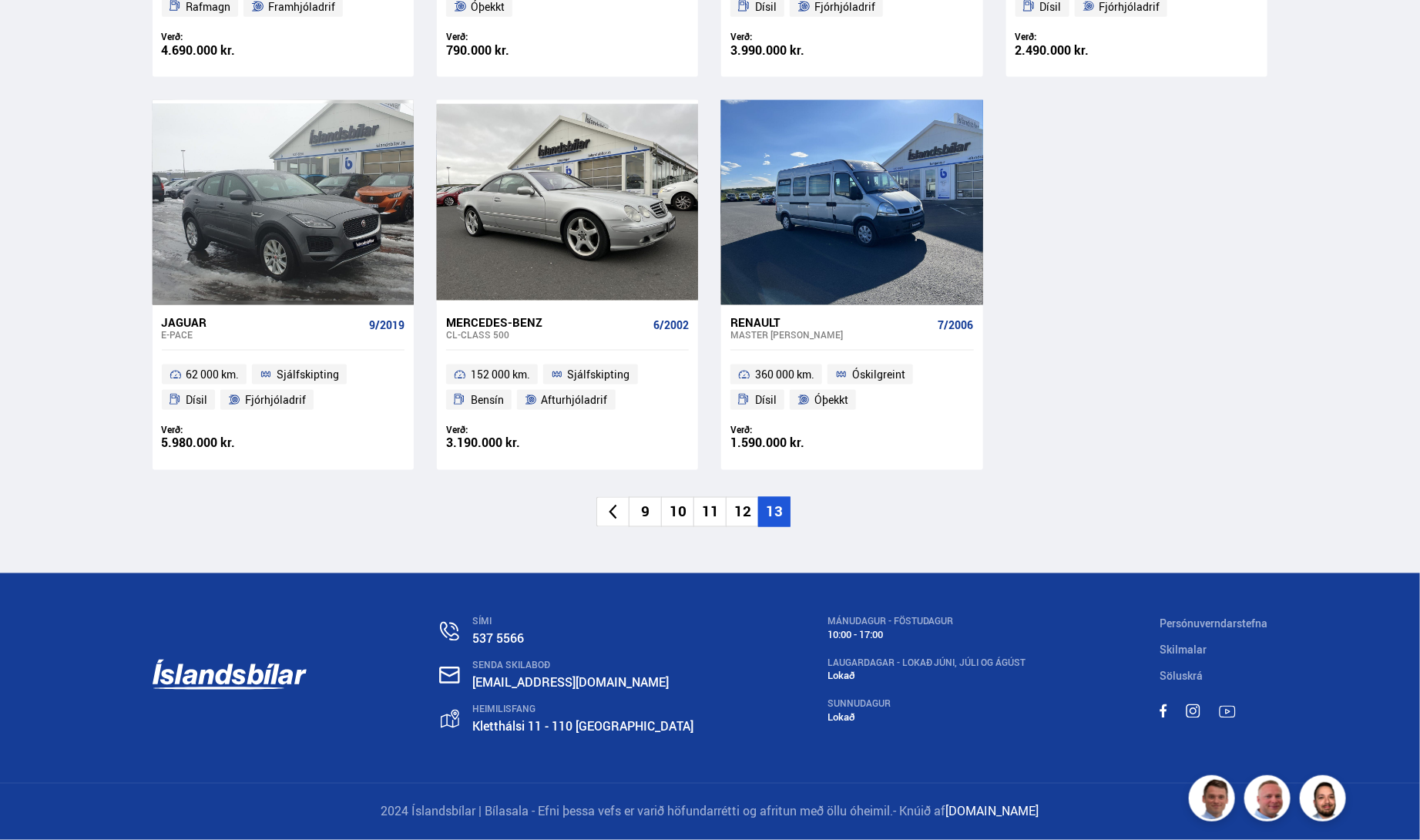
scroll to position [1363, 0]
